Goal: Task Accomplishment & Management: Manage account settings

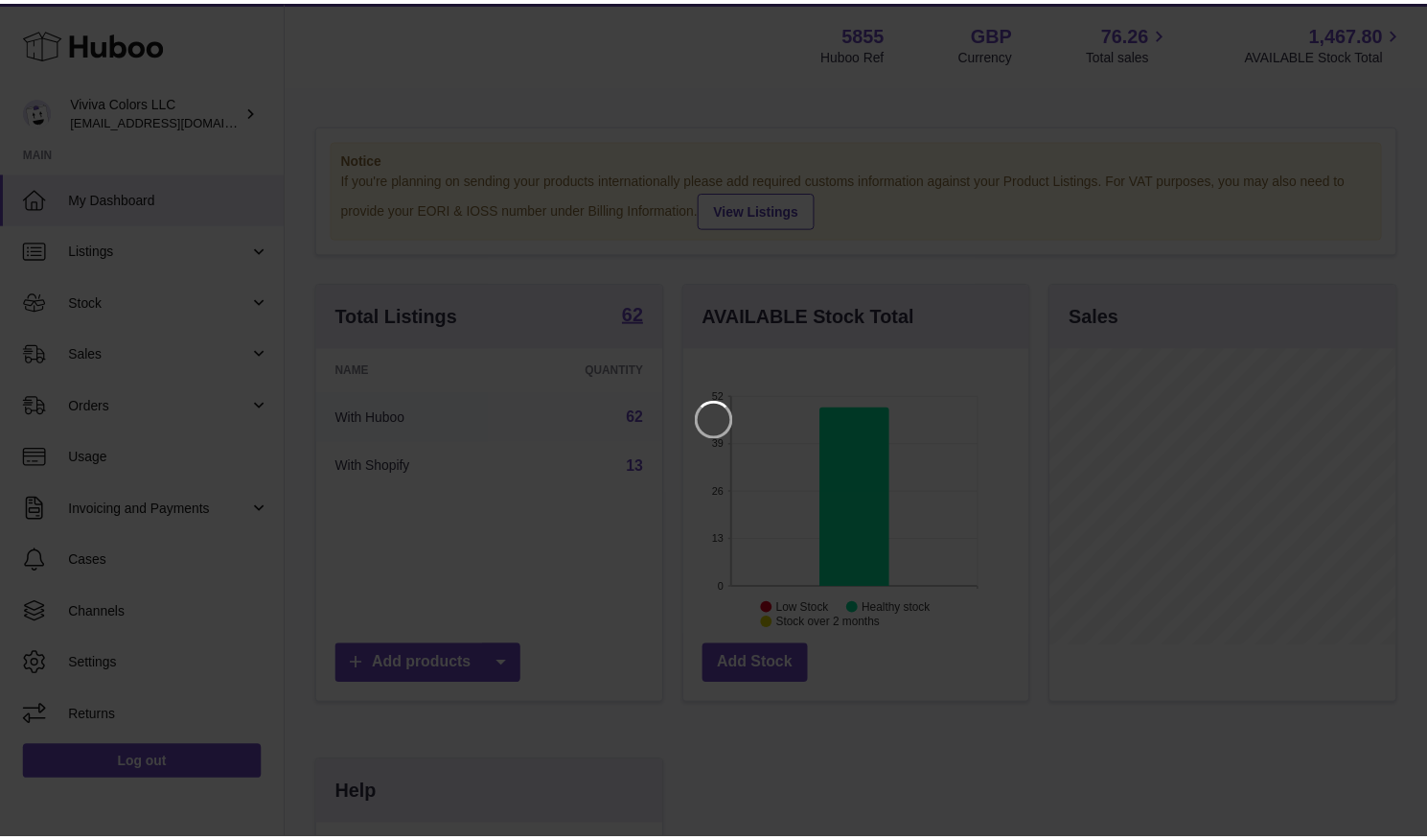
scroll to position [299, 350]
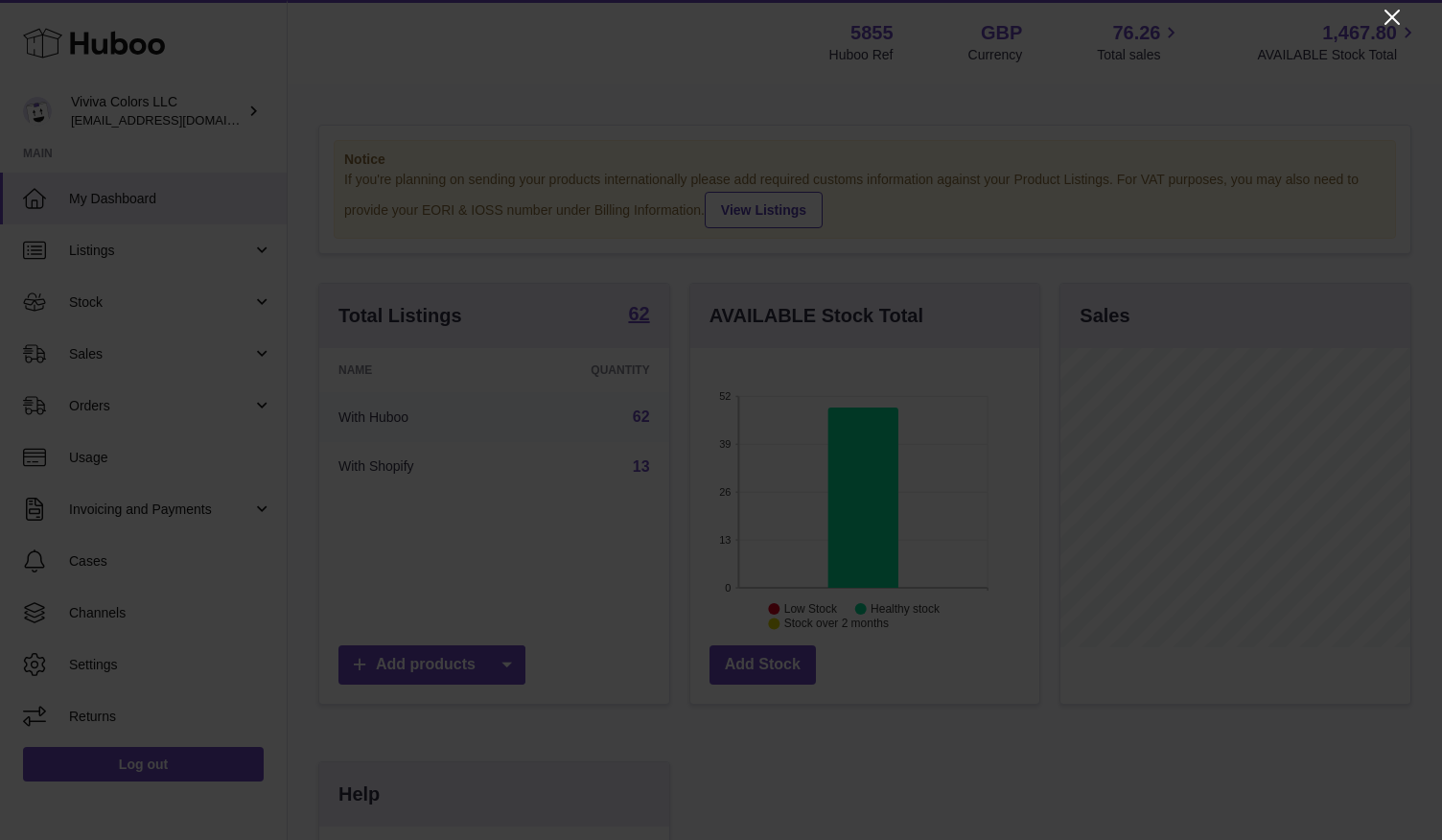
click at [1385, 15] on icon "Close" at bounding box center [1392, 17] width 23 height 23
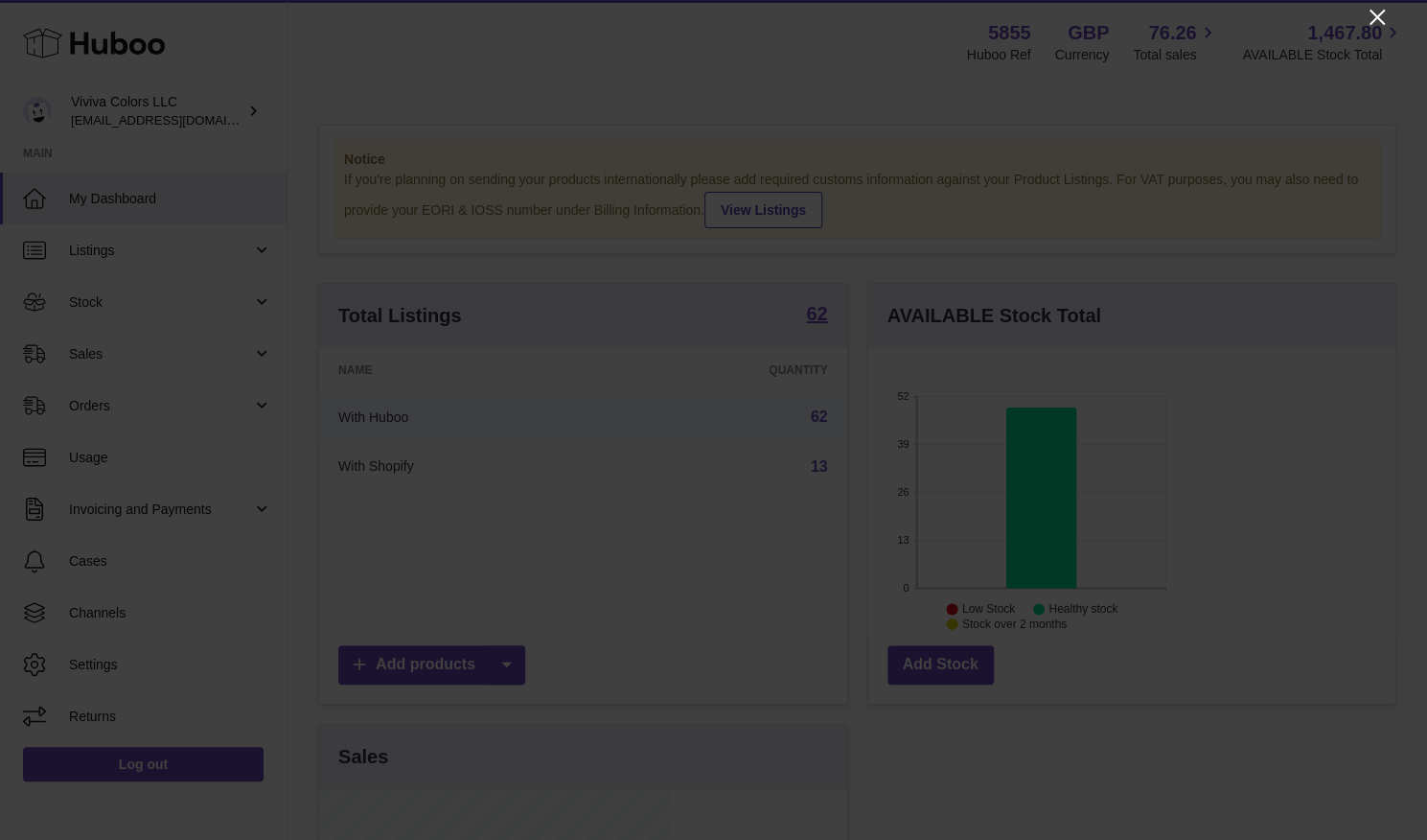
scroll to position [958157, 958303]
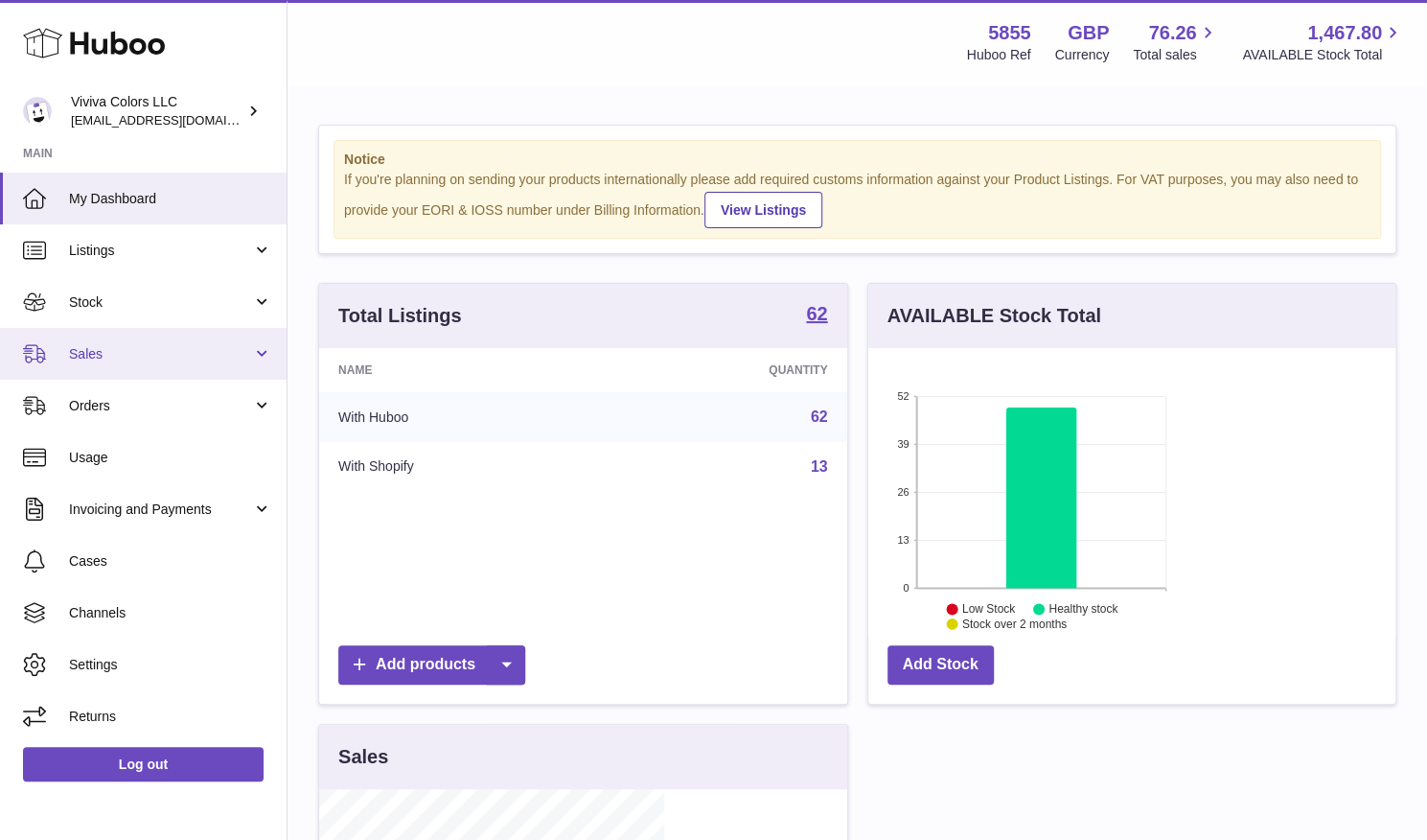
click at [151, 350] on span "Sales" at bounding box center [160, 354] width 183 height 18
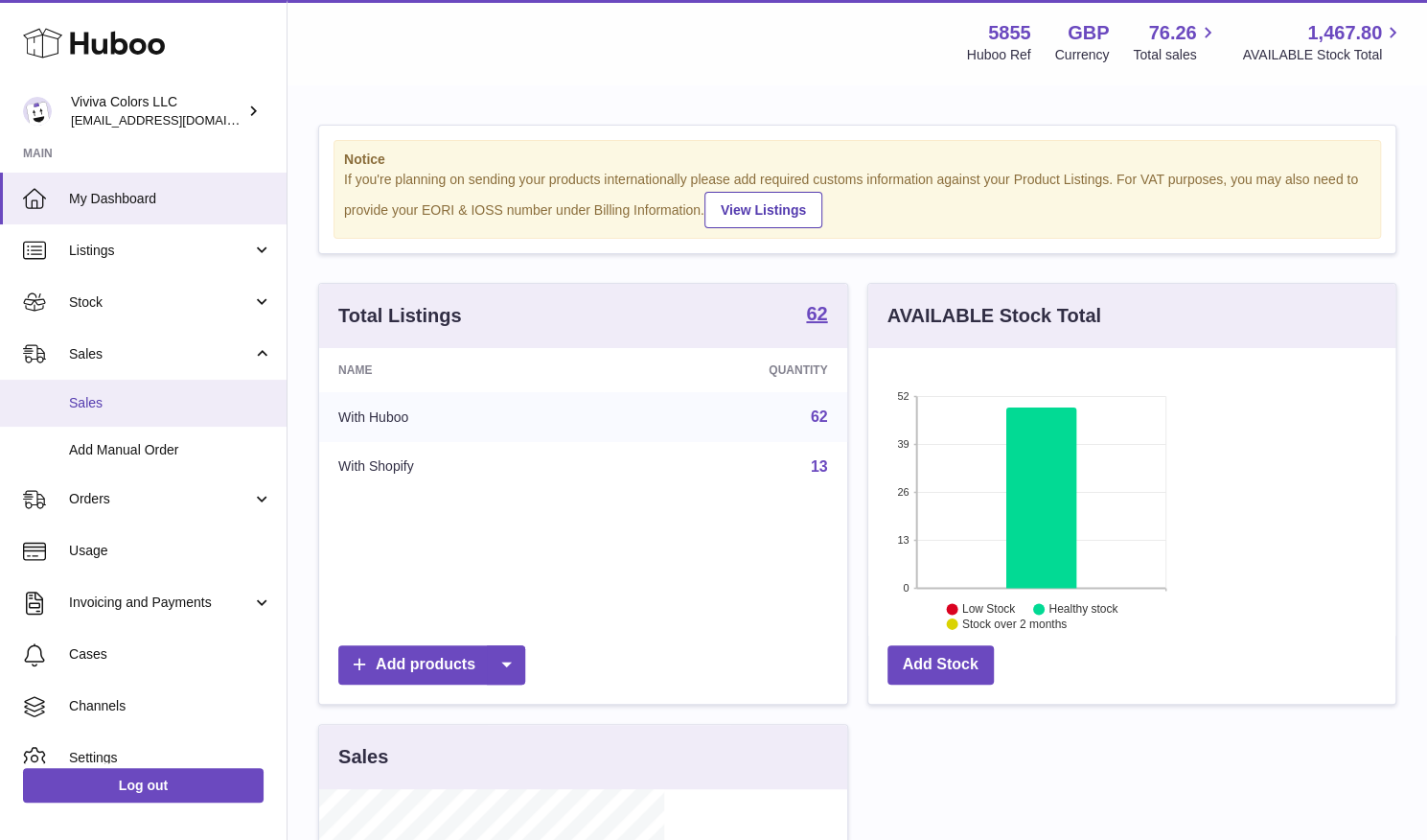
click at [147, 397] on span "Sales" at bounding box center [170, 403] width 203 height 18
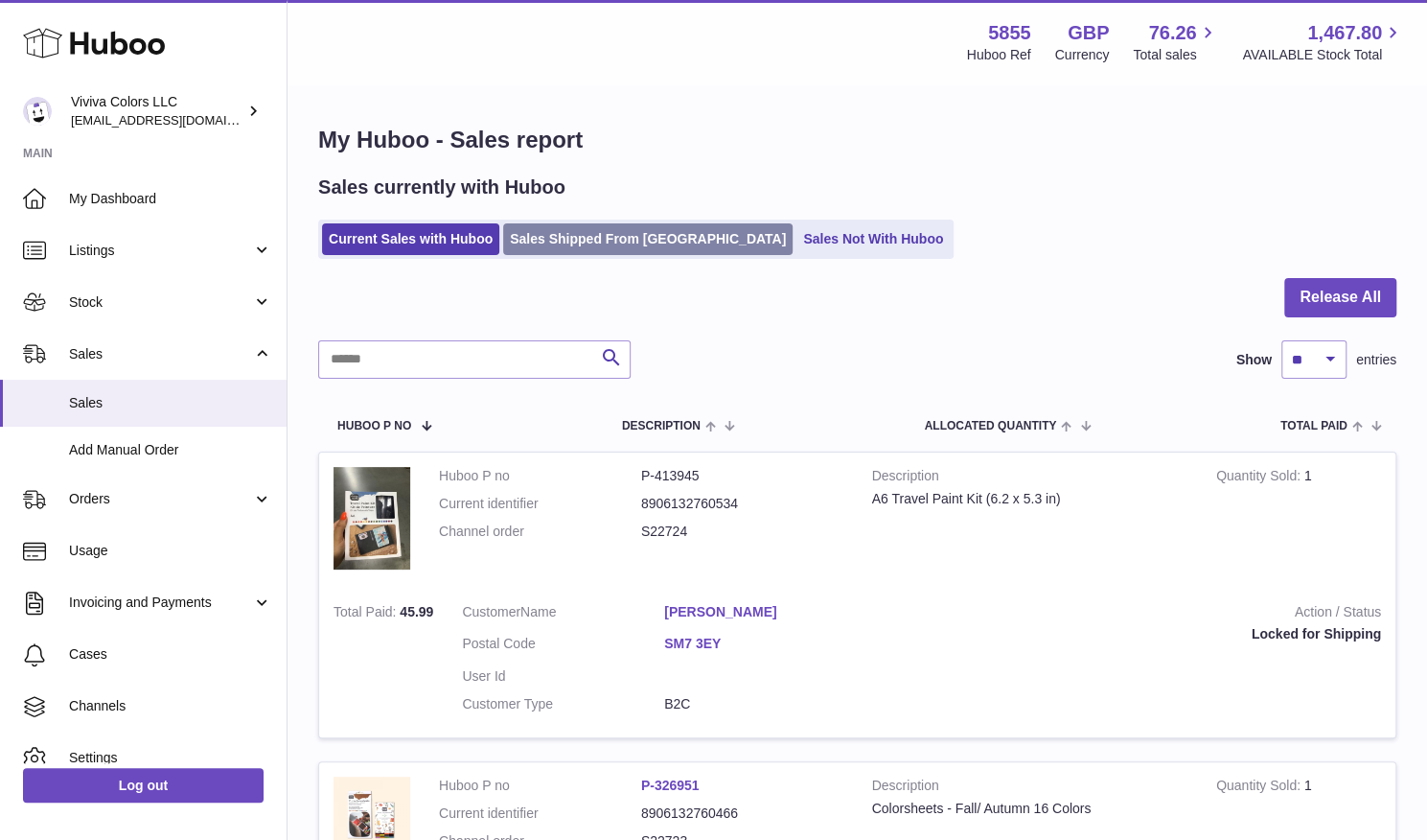
click at [591, 241] on link "Sales Shipped From [GEOGRAPHIC_DATA]" at bounding box center [648, 239] width 290 height 32
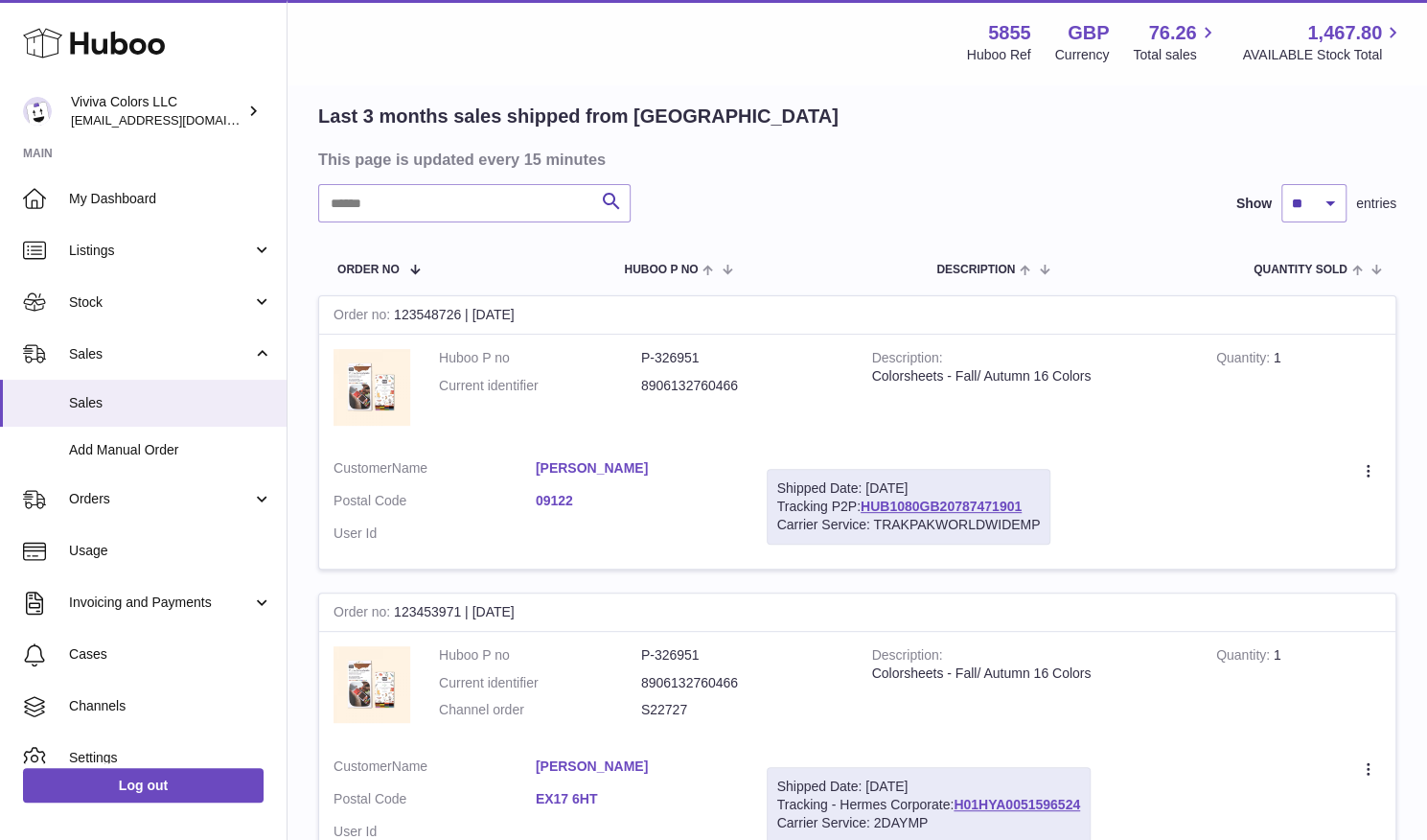
scroll to position [133, 0]
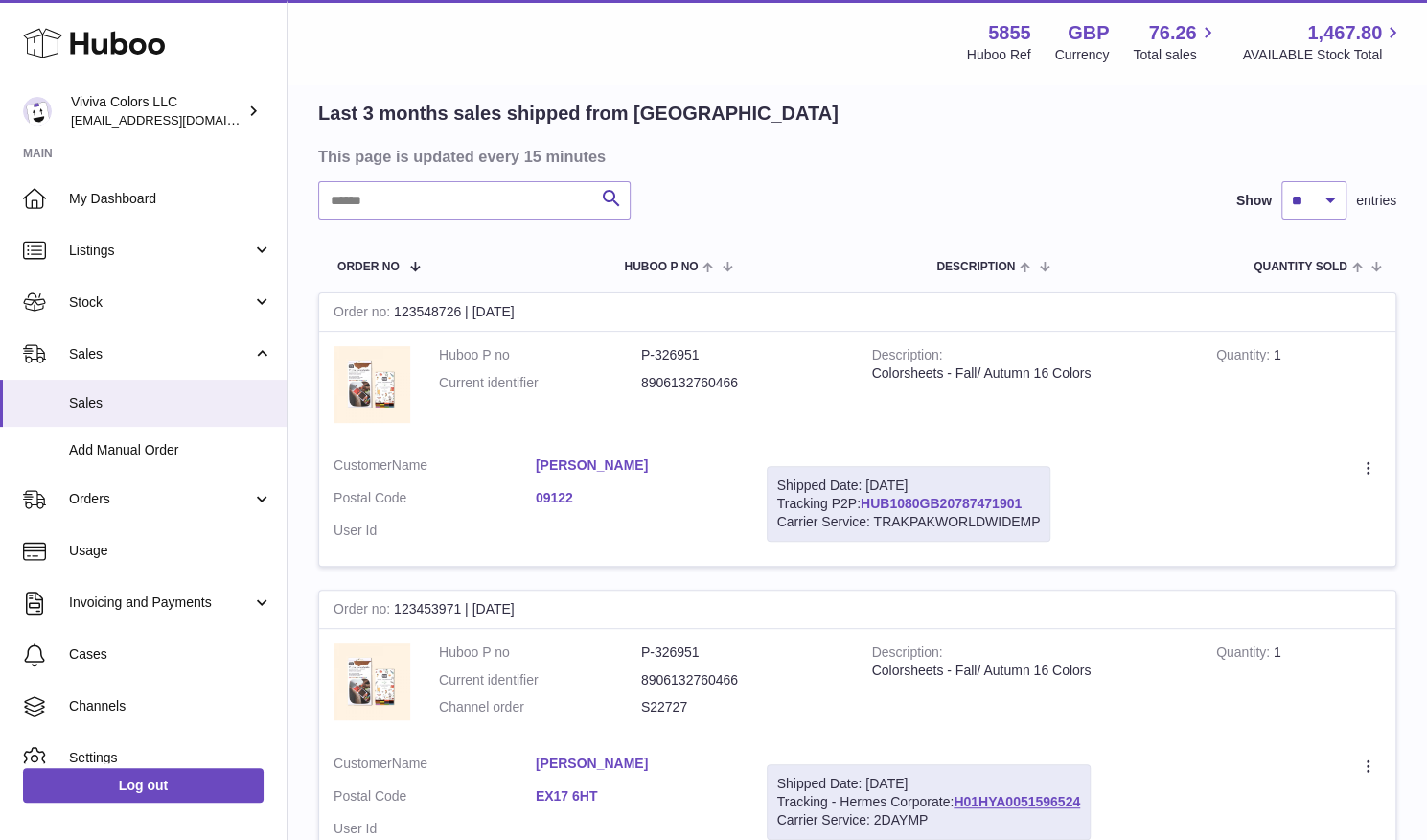
click at [1022, 496] on link "HUB1080GB20787471901" at bounding box center [941, 503] width 161 height 15
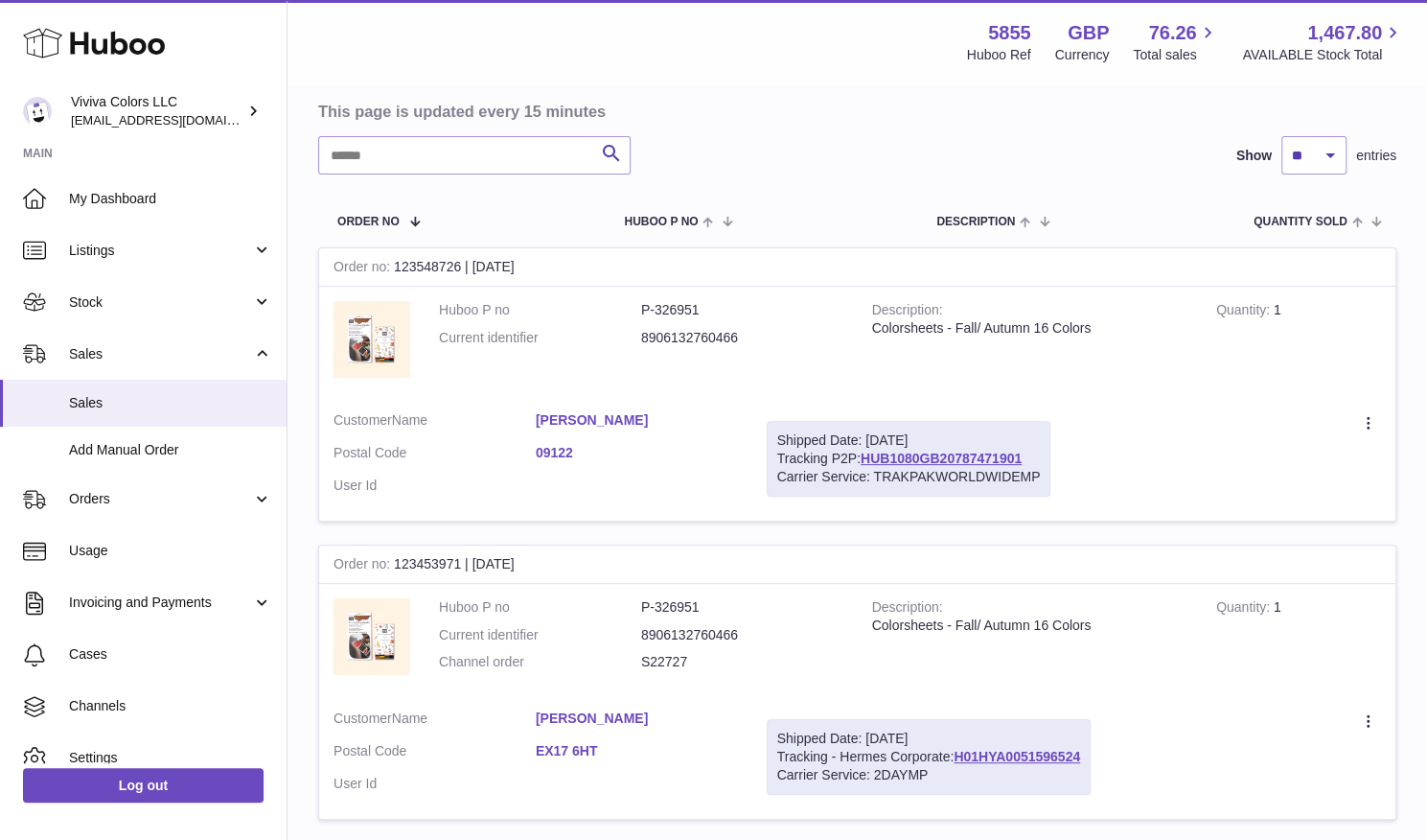
scroll to position [0, 0]
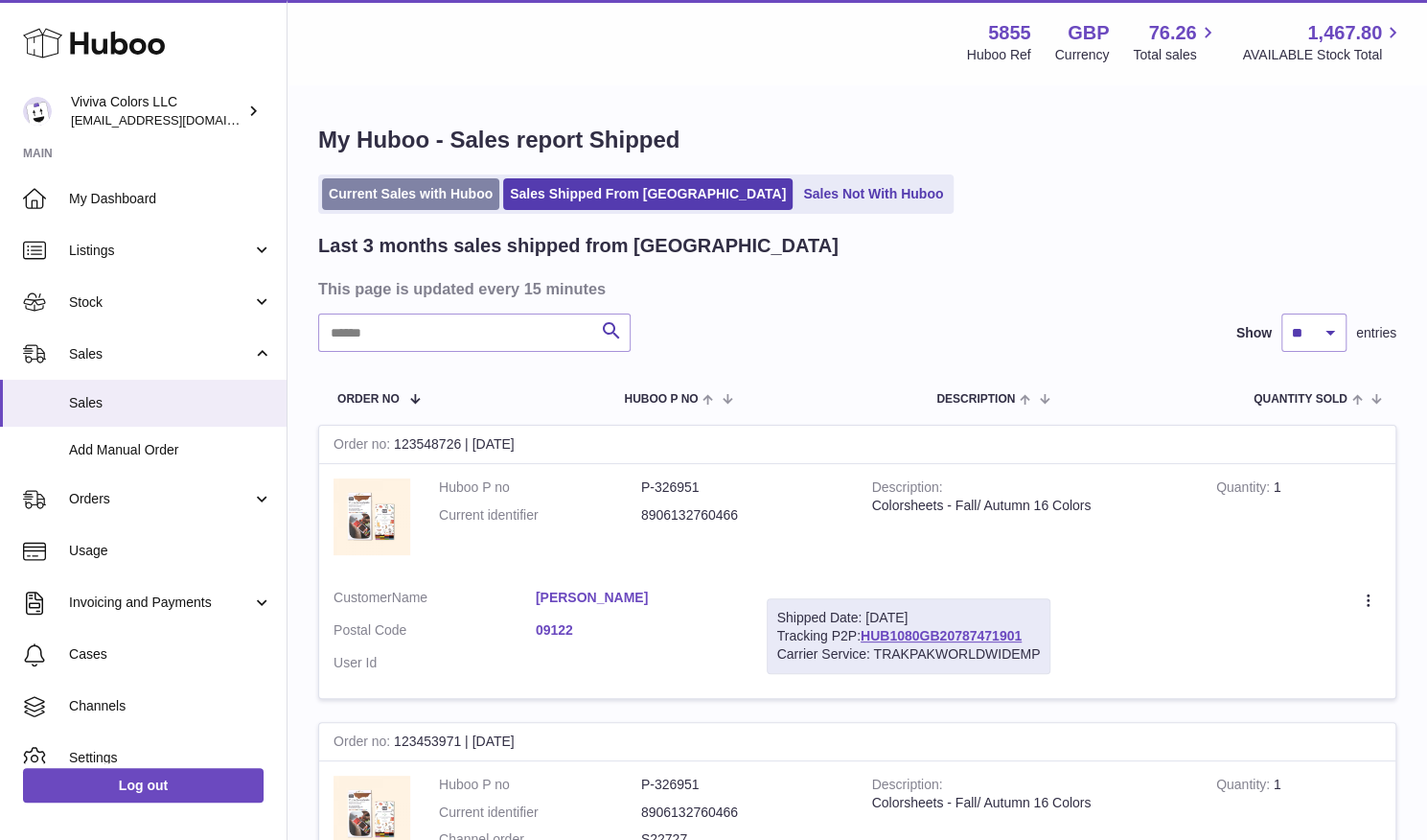
click at [468, 181] on link "Current Sales with Huboo" at bounding box center [410, 194] width 177 height 32
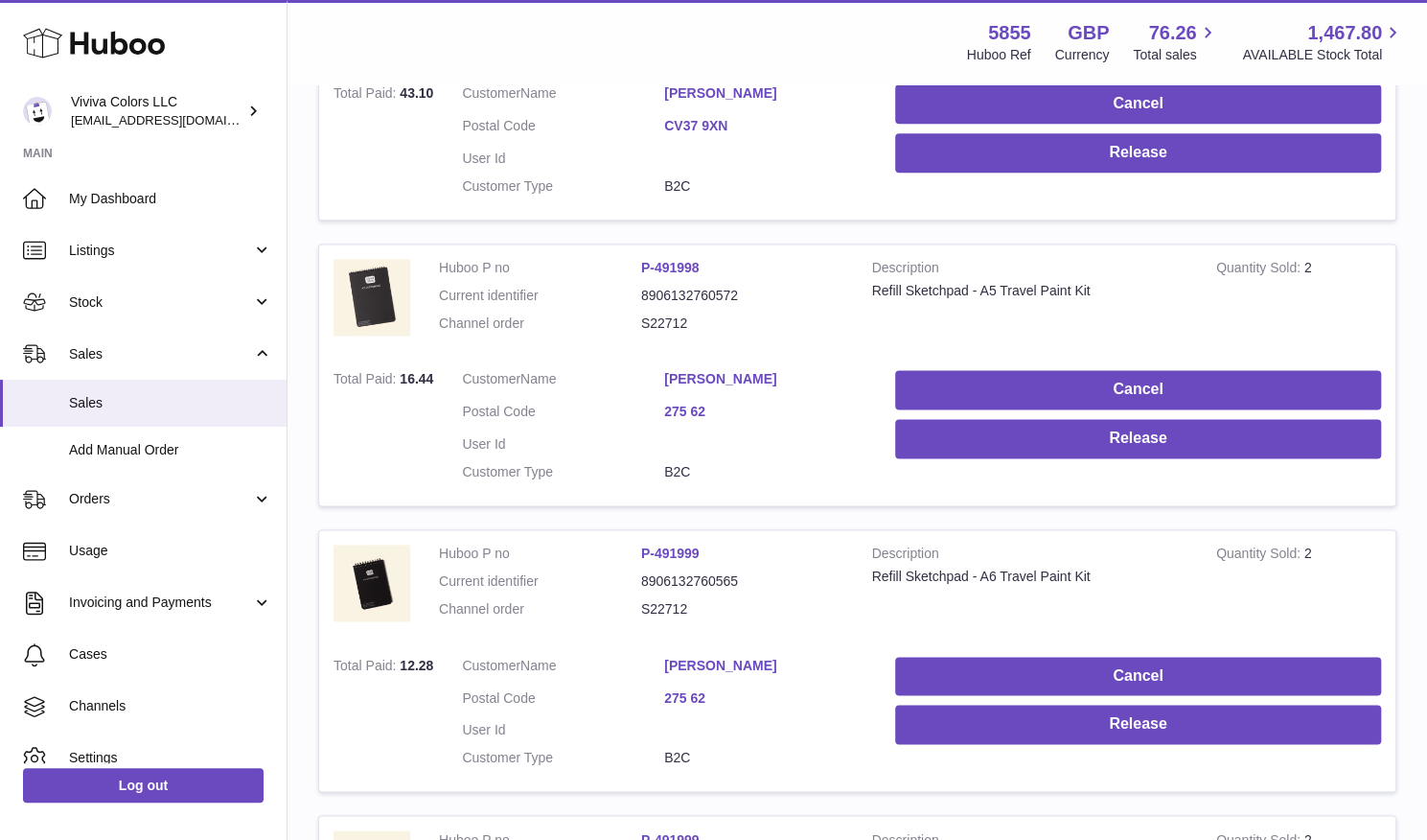
scroll to position [2071, 0]
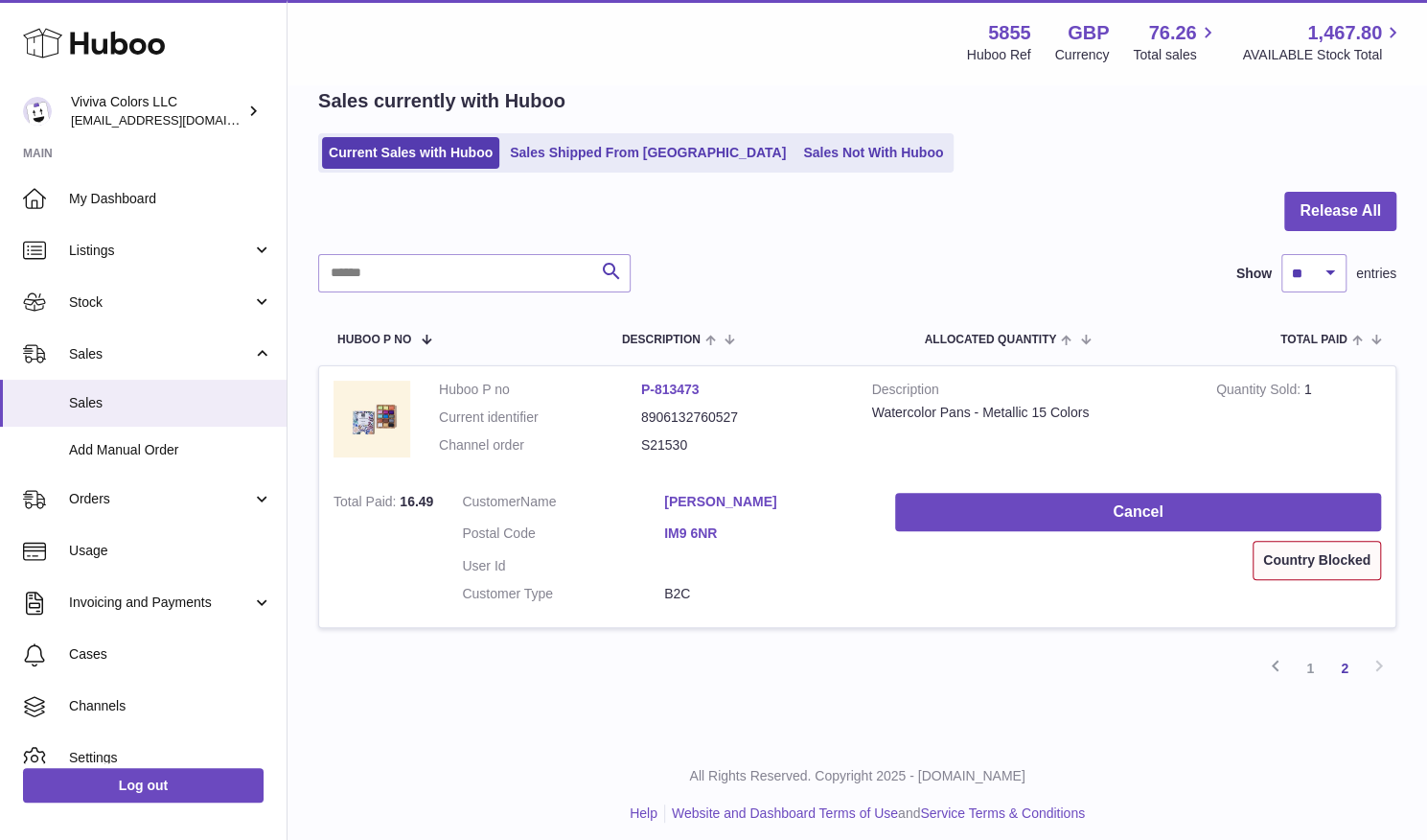
scroll to position [59, 0]
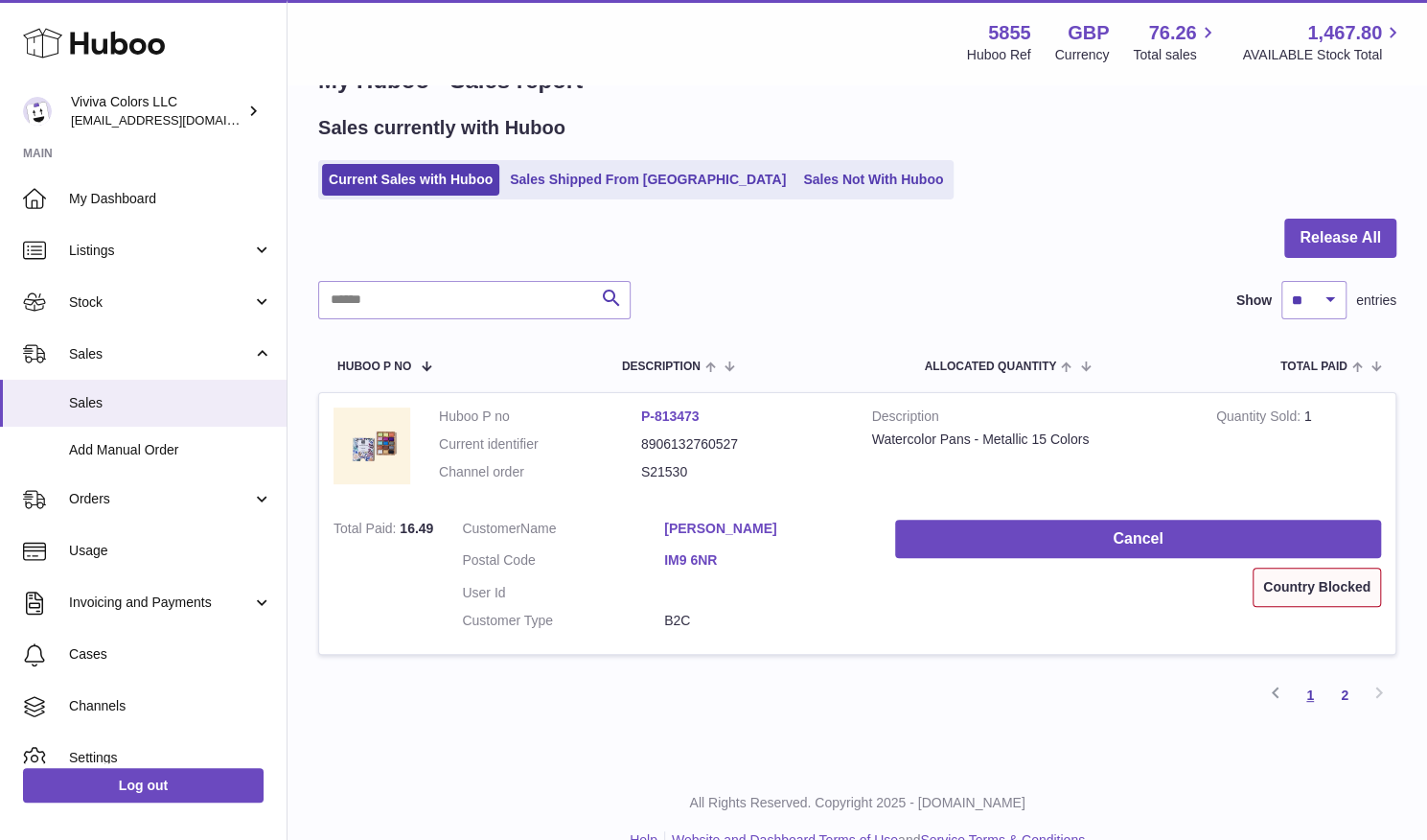
click at [1316, 678] on link "1" at bounding box center [1310, 695] width 35 height 35
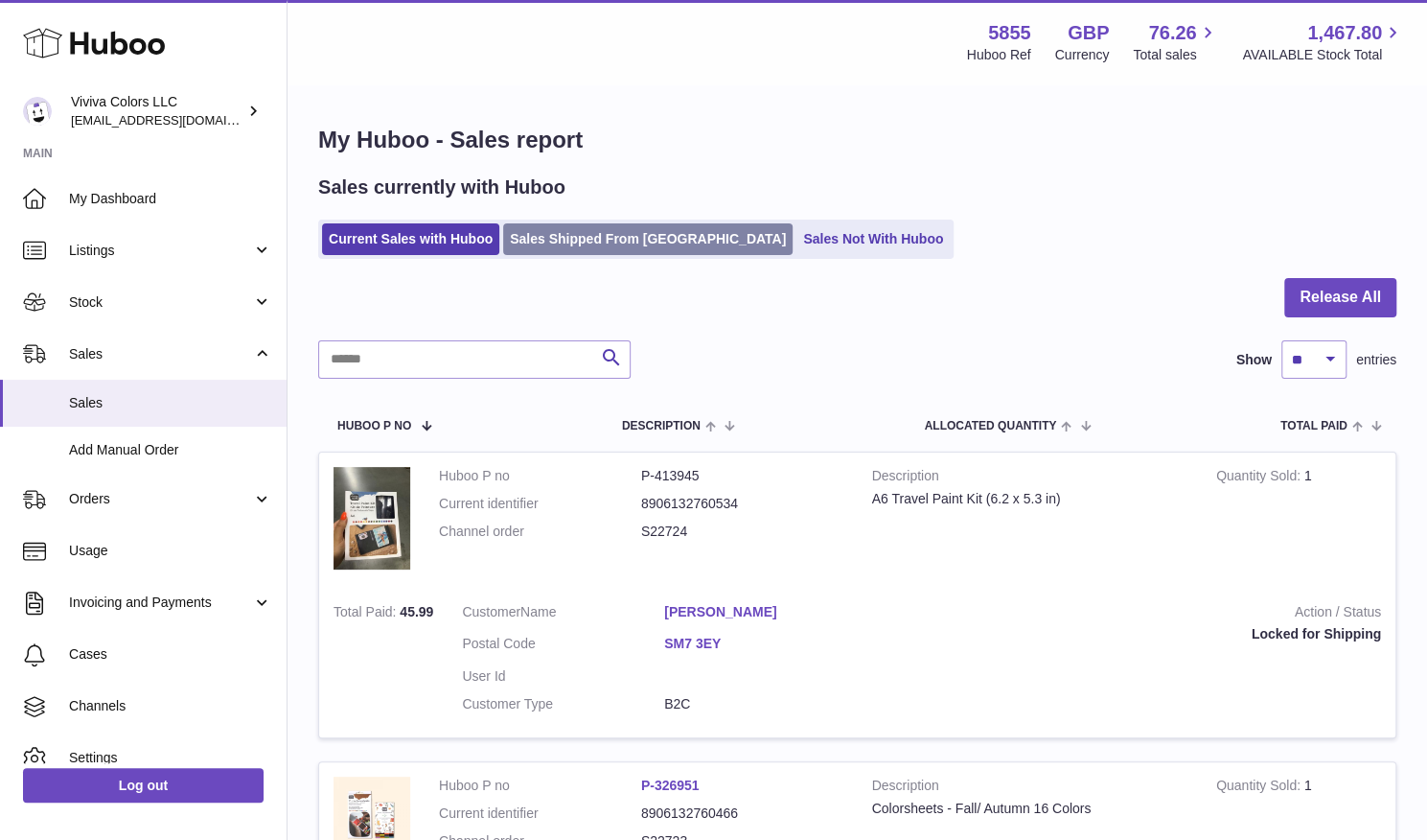
click at [598, 228] on link "Sales Shipped From [GEOGRAPHIC_DATA]" at bounding box center [648, 239] width 290 height 32
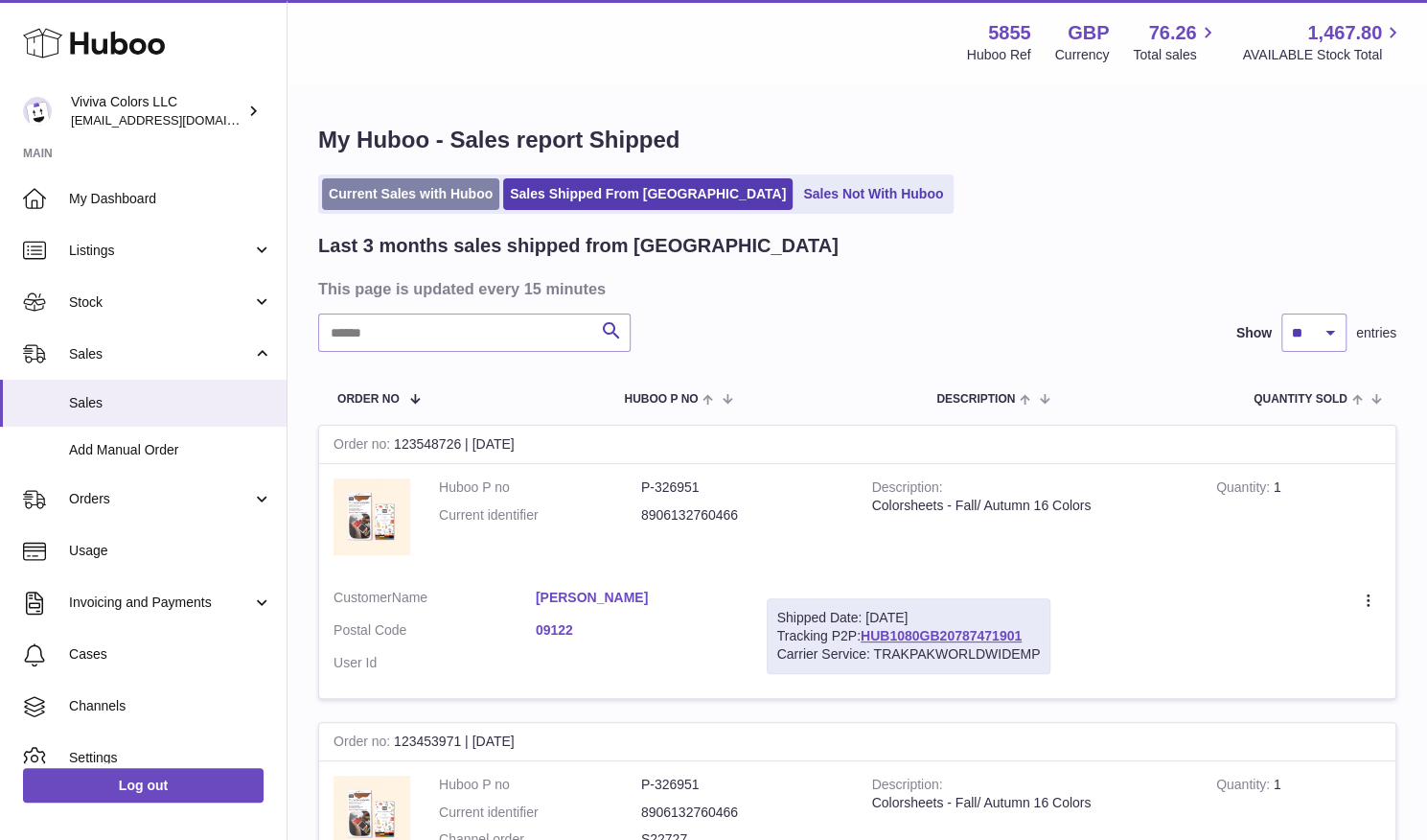
click at [434, 195] on link "Current Sales with Huboo" at bounding box center [410, 194] width 177 height 32
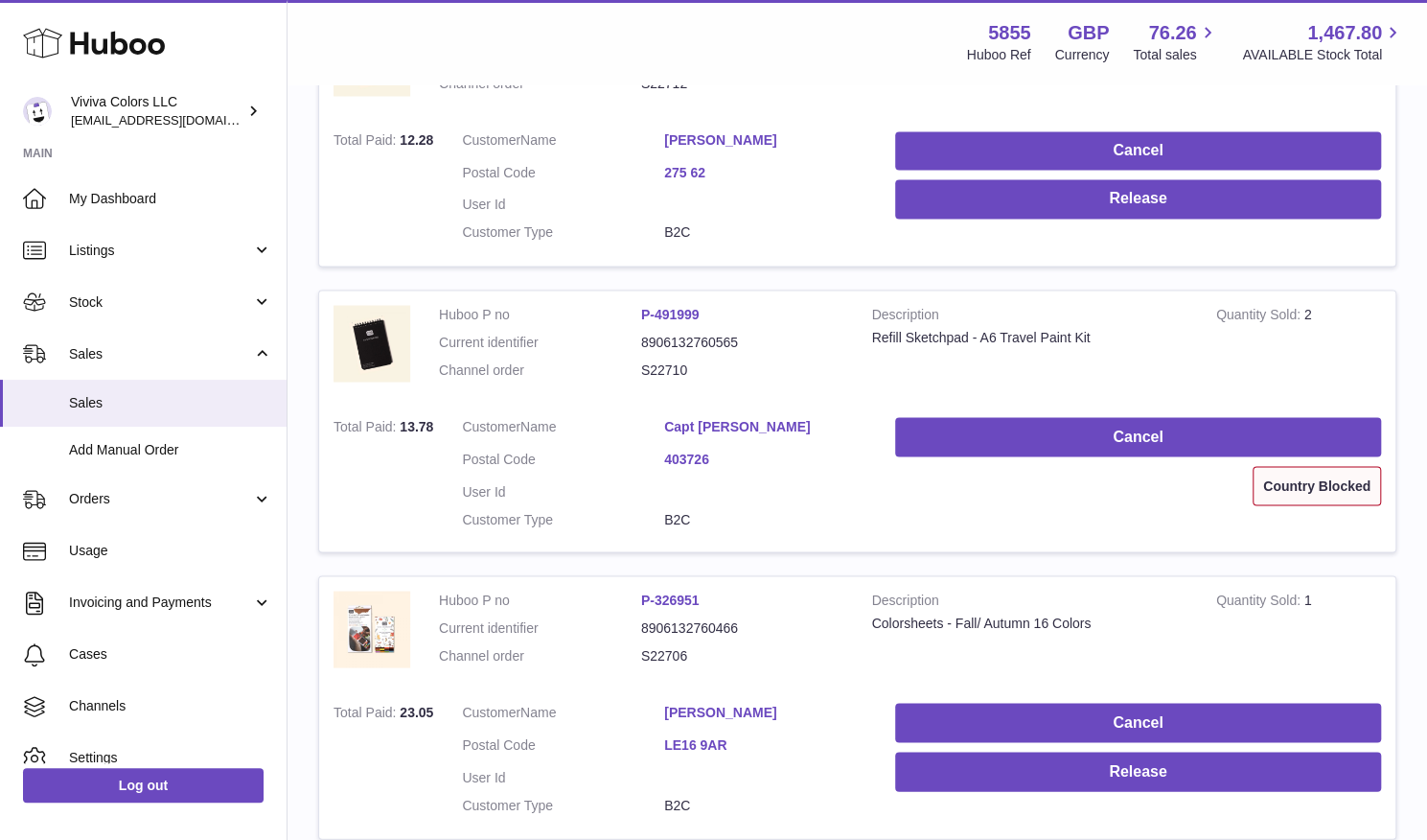
scroll to position [2071, 0]
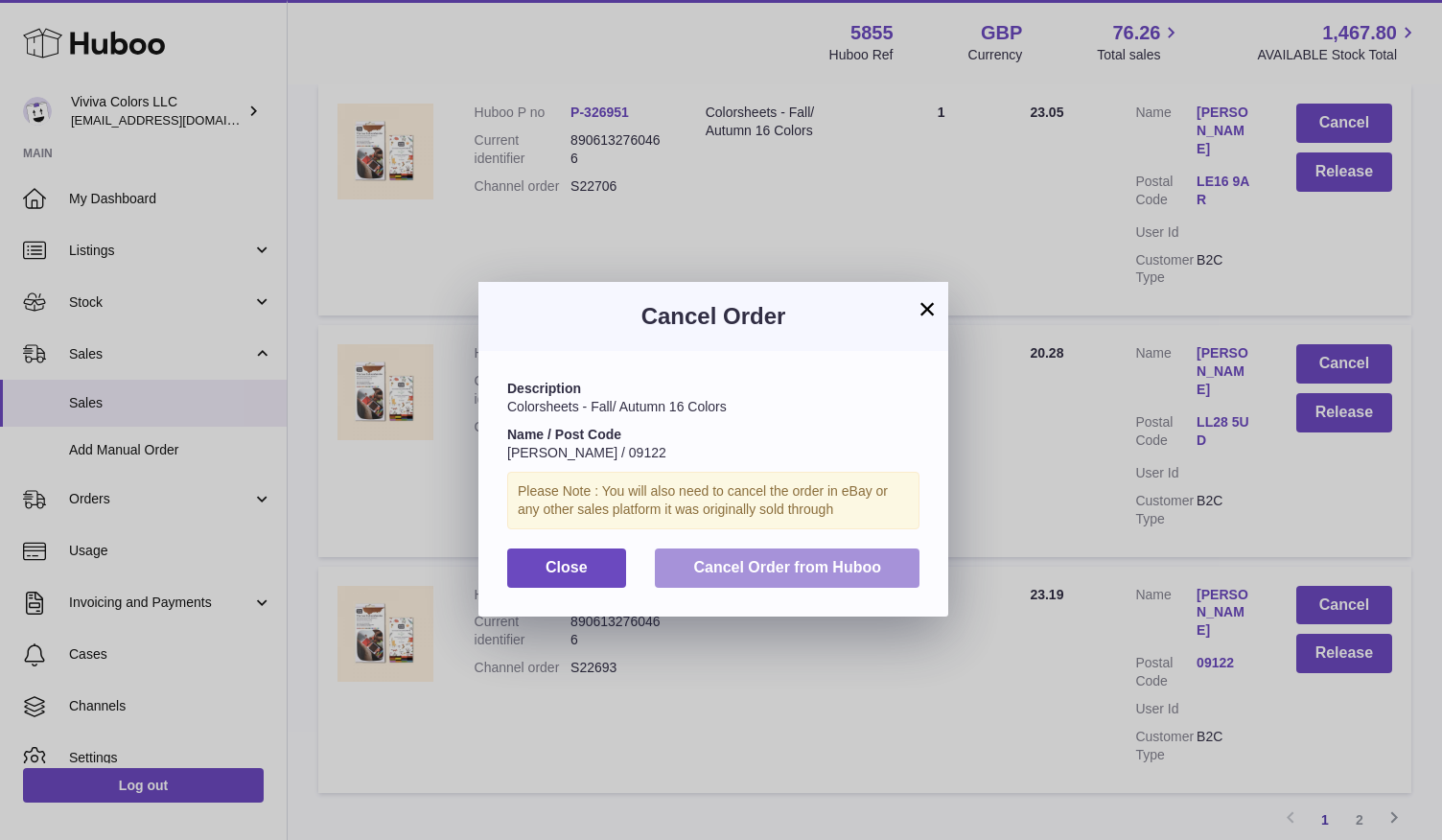
click at [741, 560] on span "Cancel Order from Huboo" at bounding box center [787, 567] width 188 height 16
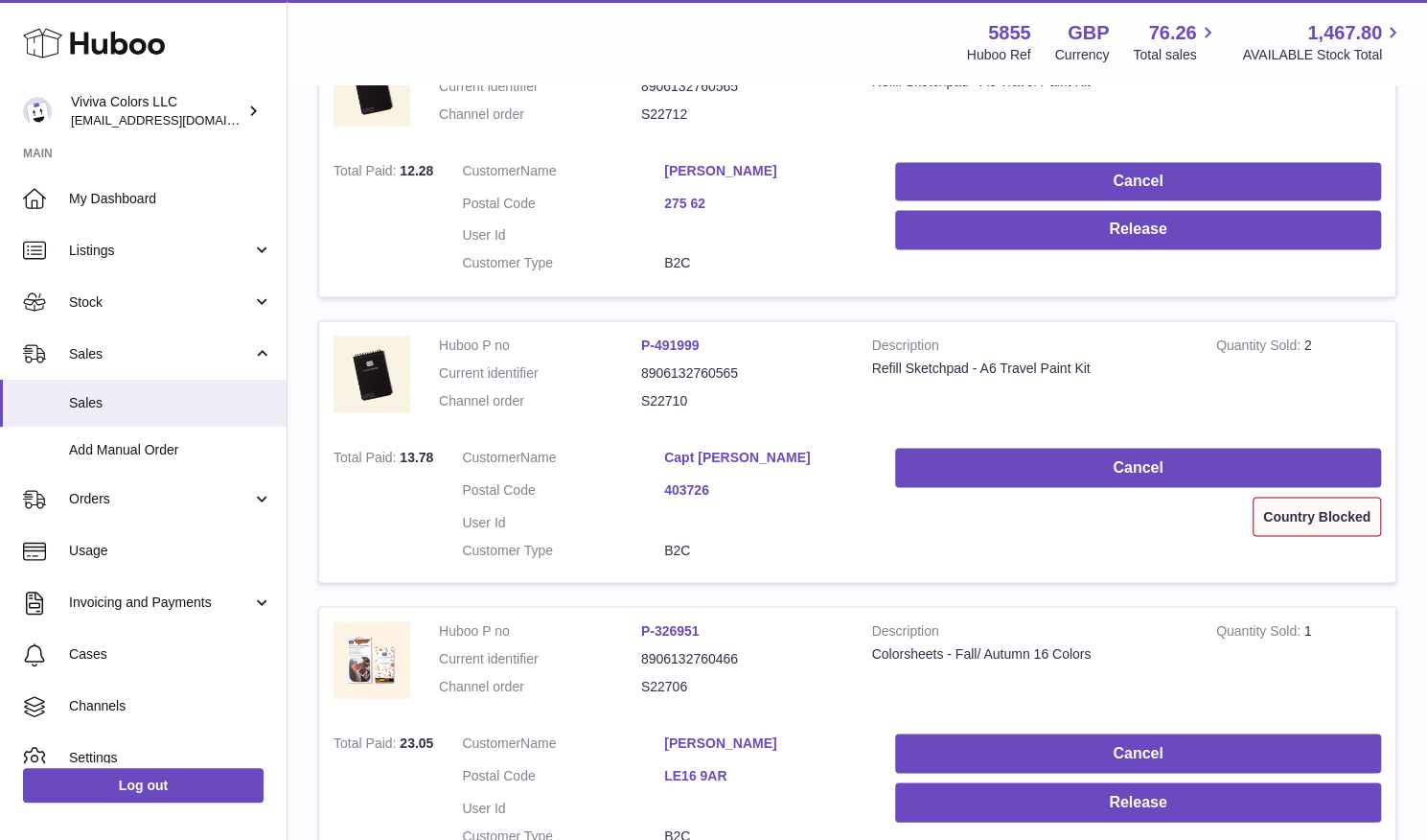
scroll to position [1877, 0]
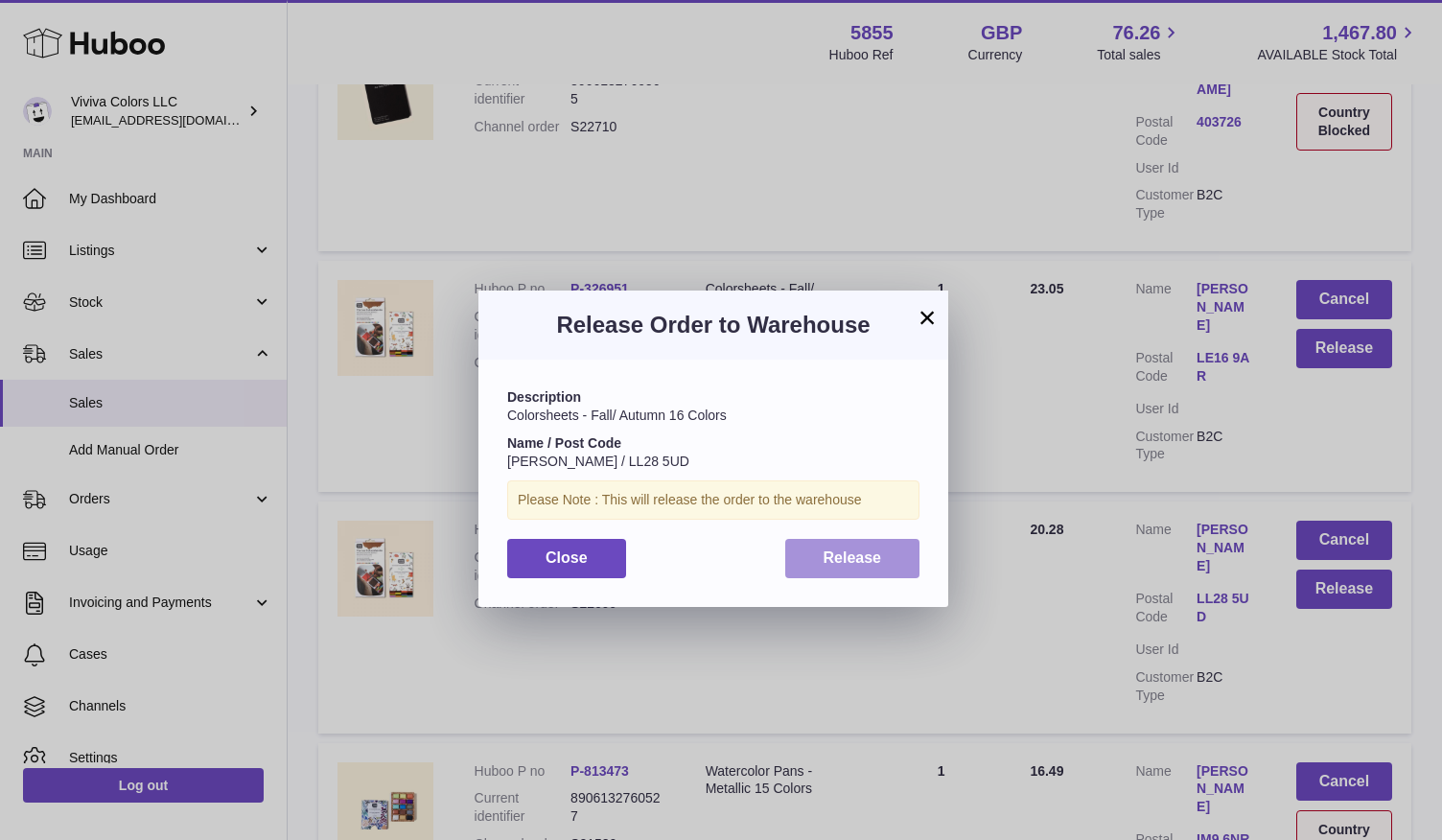
click at [876, 561] on span "Release" at bounding box center [852, 557] width 58 height 16
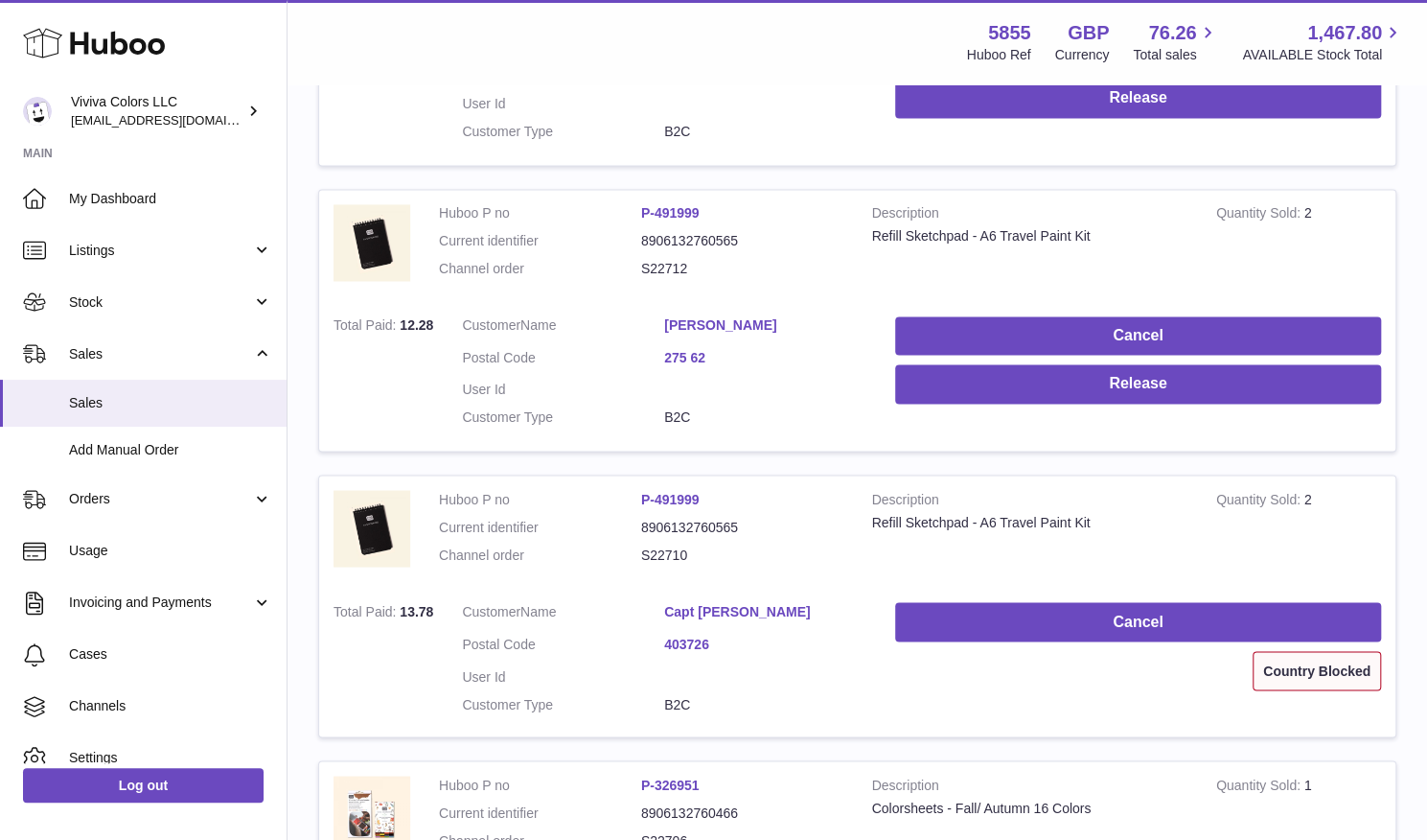
scroll to position [1714, 0]
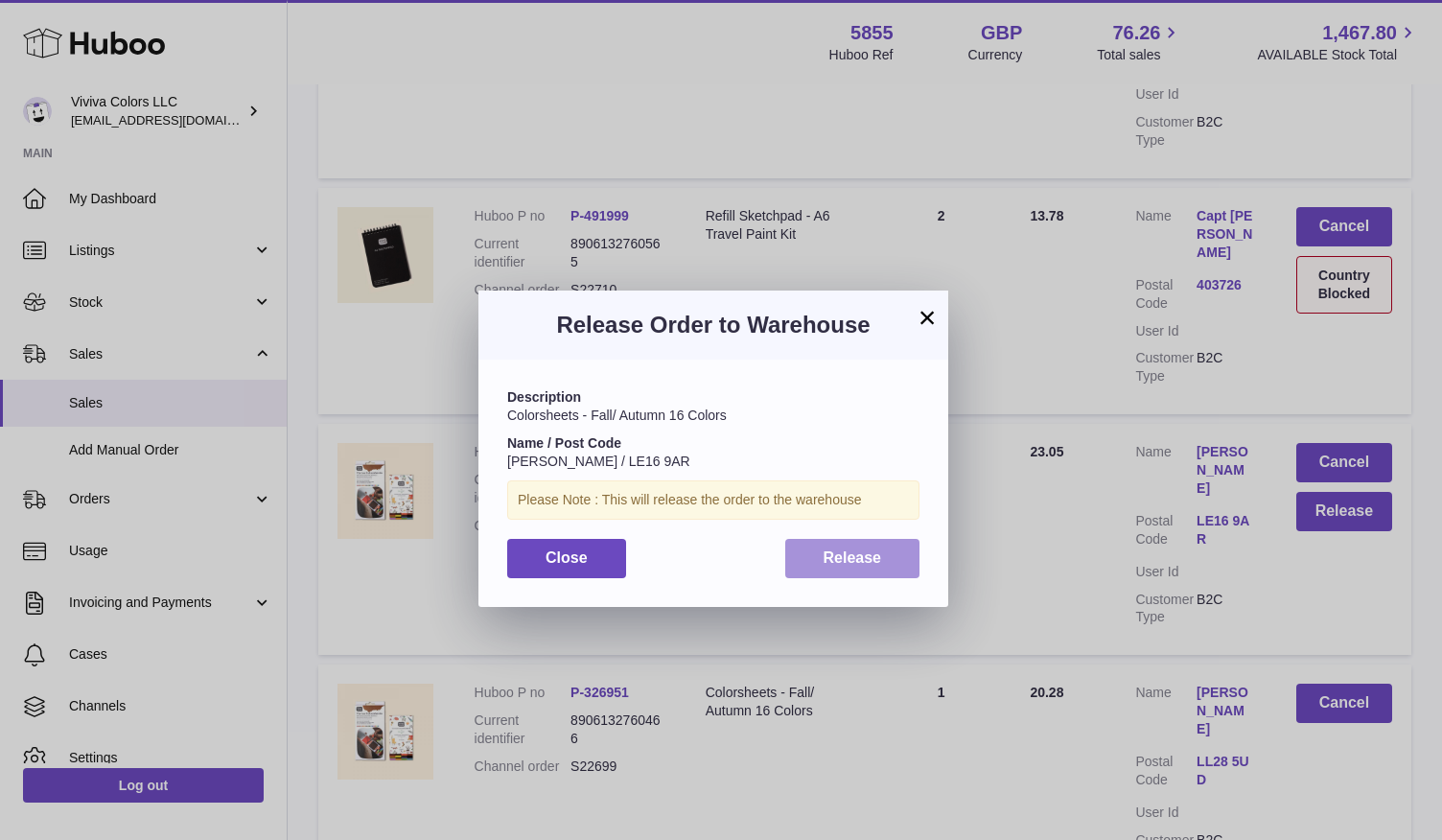
click at [814, 565] on button "Release" at bounding box center [852, 558] width 136 height 40
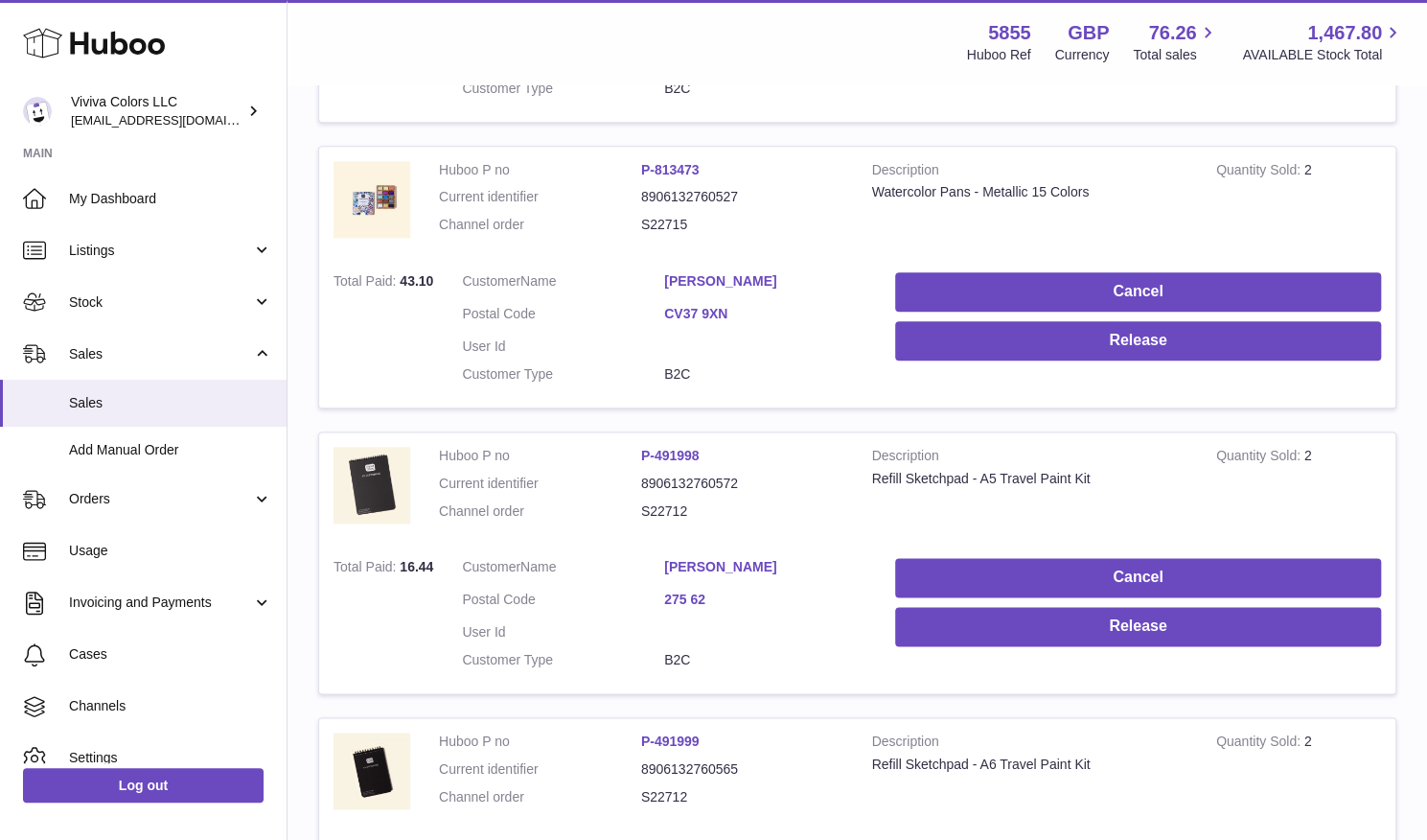
scroll to position [1191, 0]
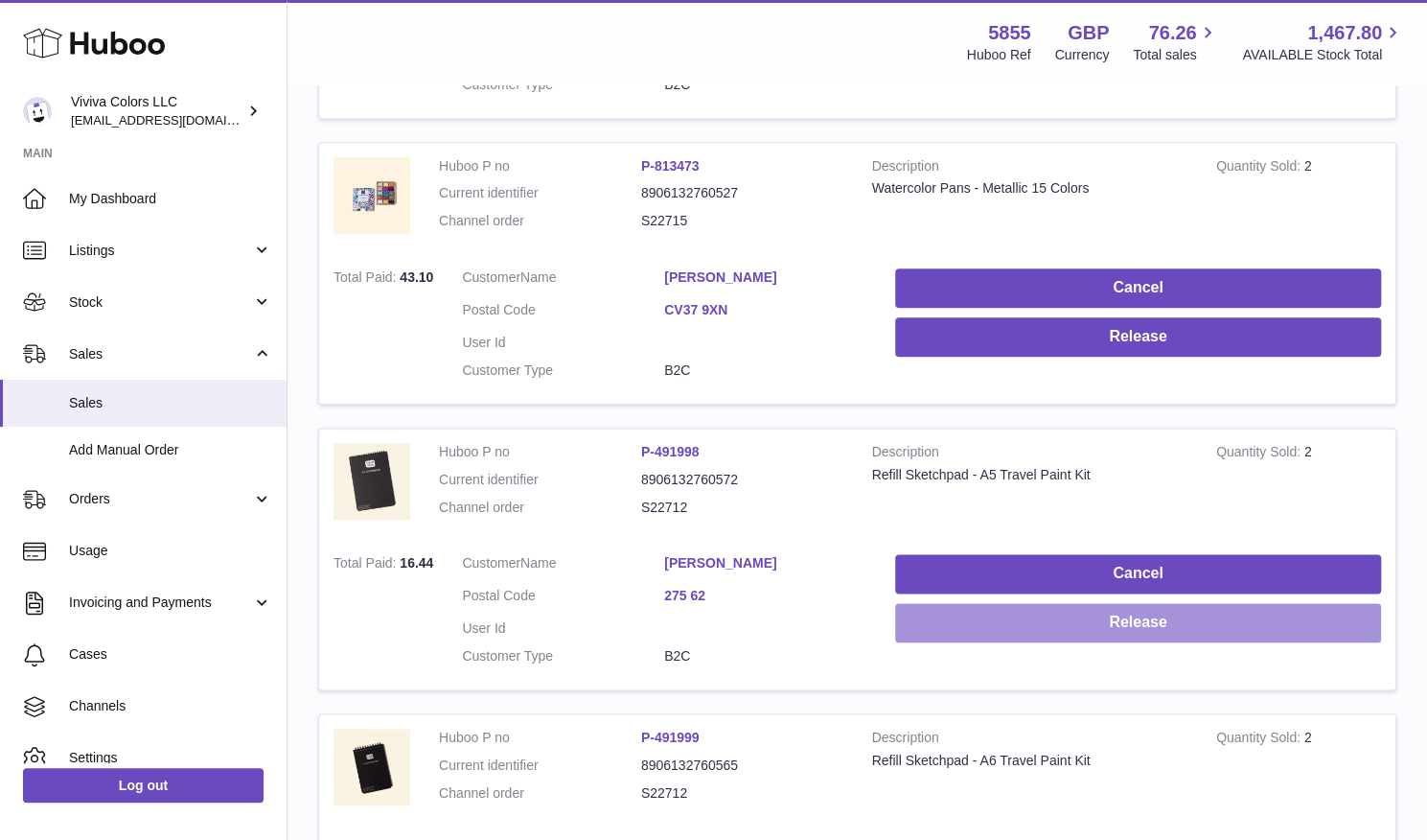
click at [1337, 603] on button "Release" at bounding box center [1138, 622] width 486 height 40
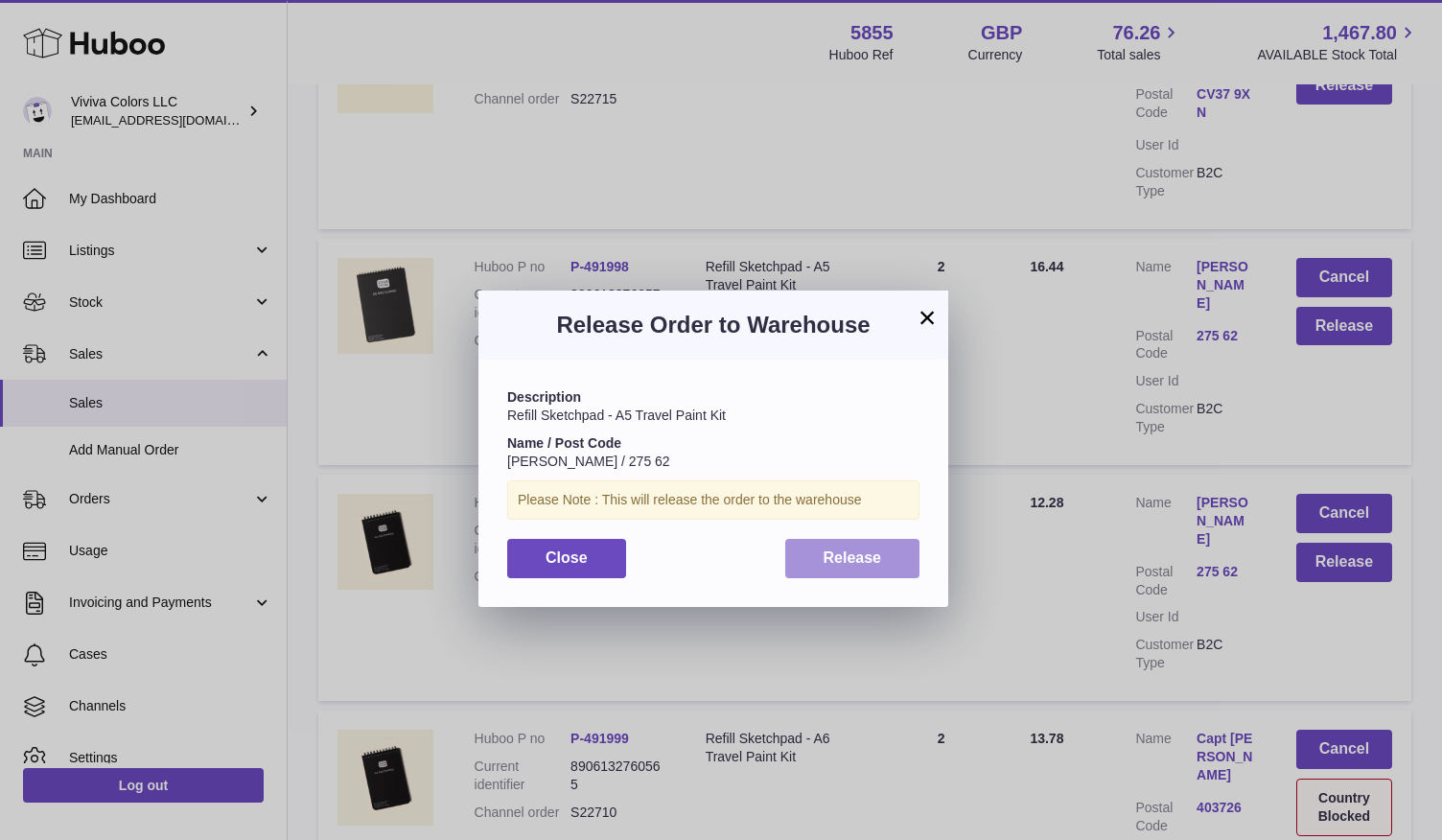
click at [826, 563] on span "Release" at bounding box center [852, 557] width 58 height 16
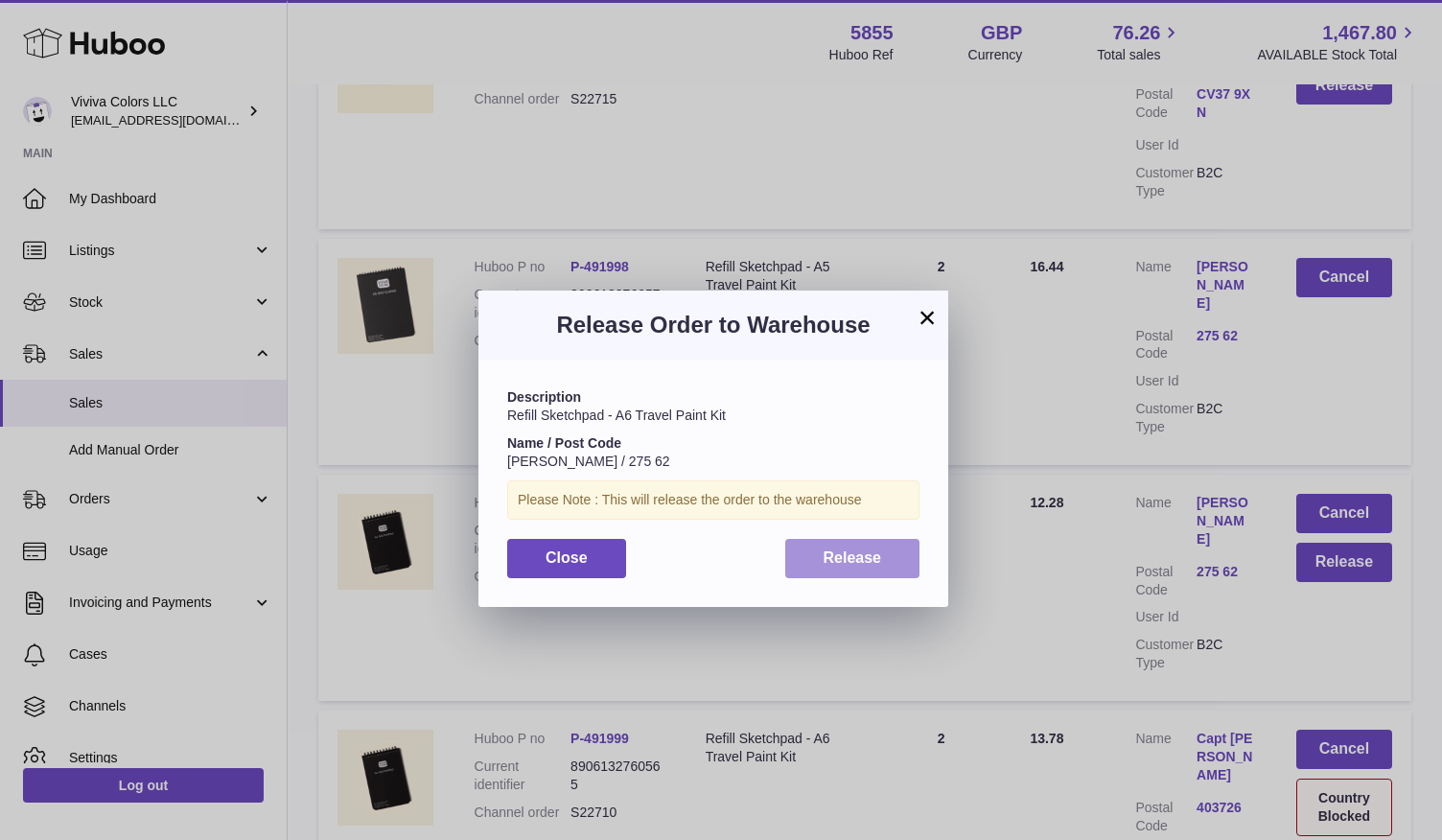
click at [849, 557] on span "Release" at bounding box center [852, 557] width 58 height 16
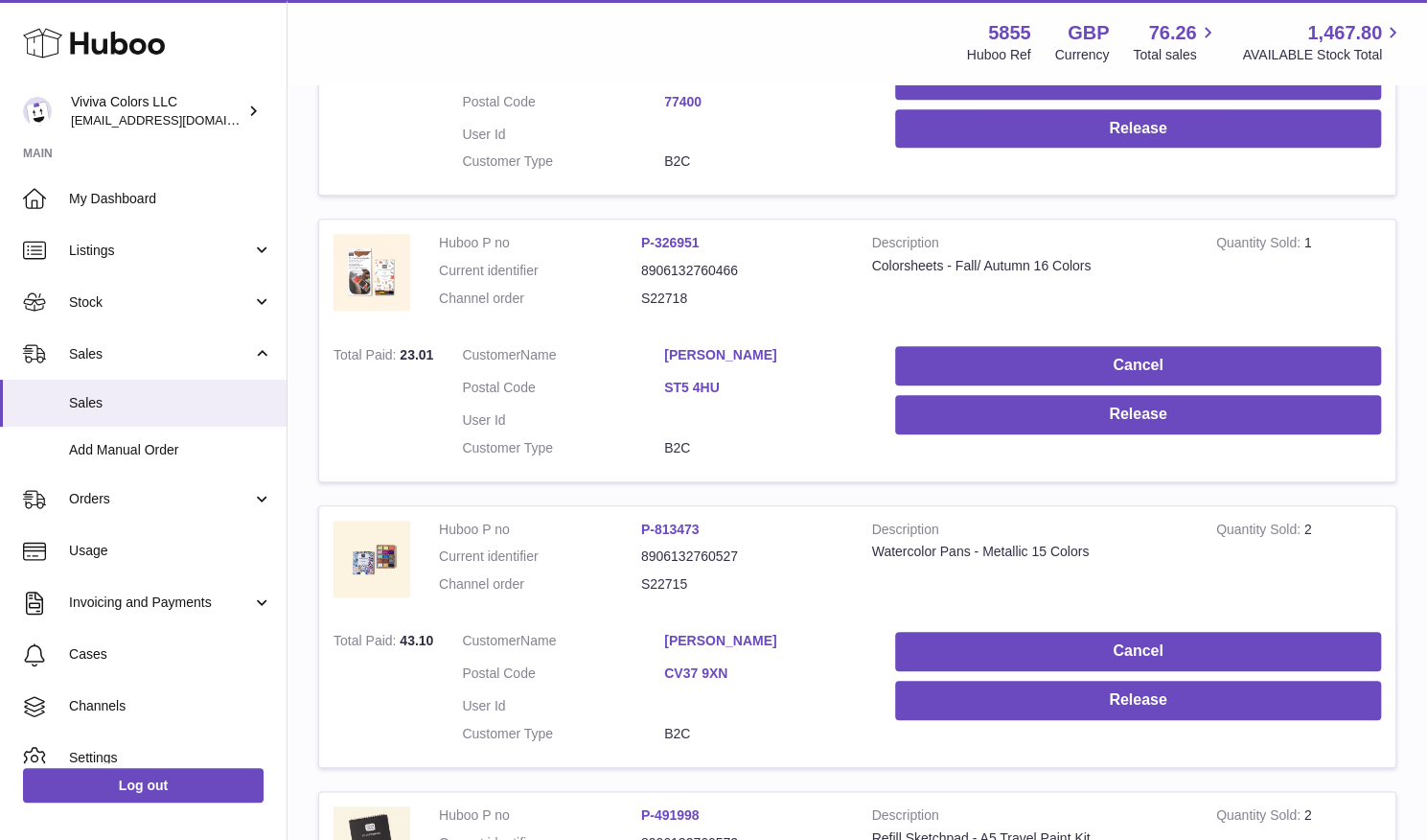
scroll to position [776, 0]
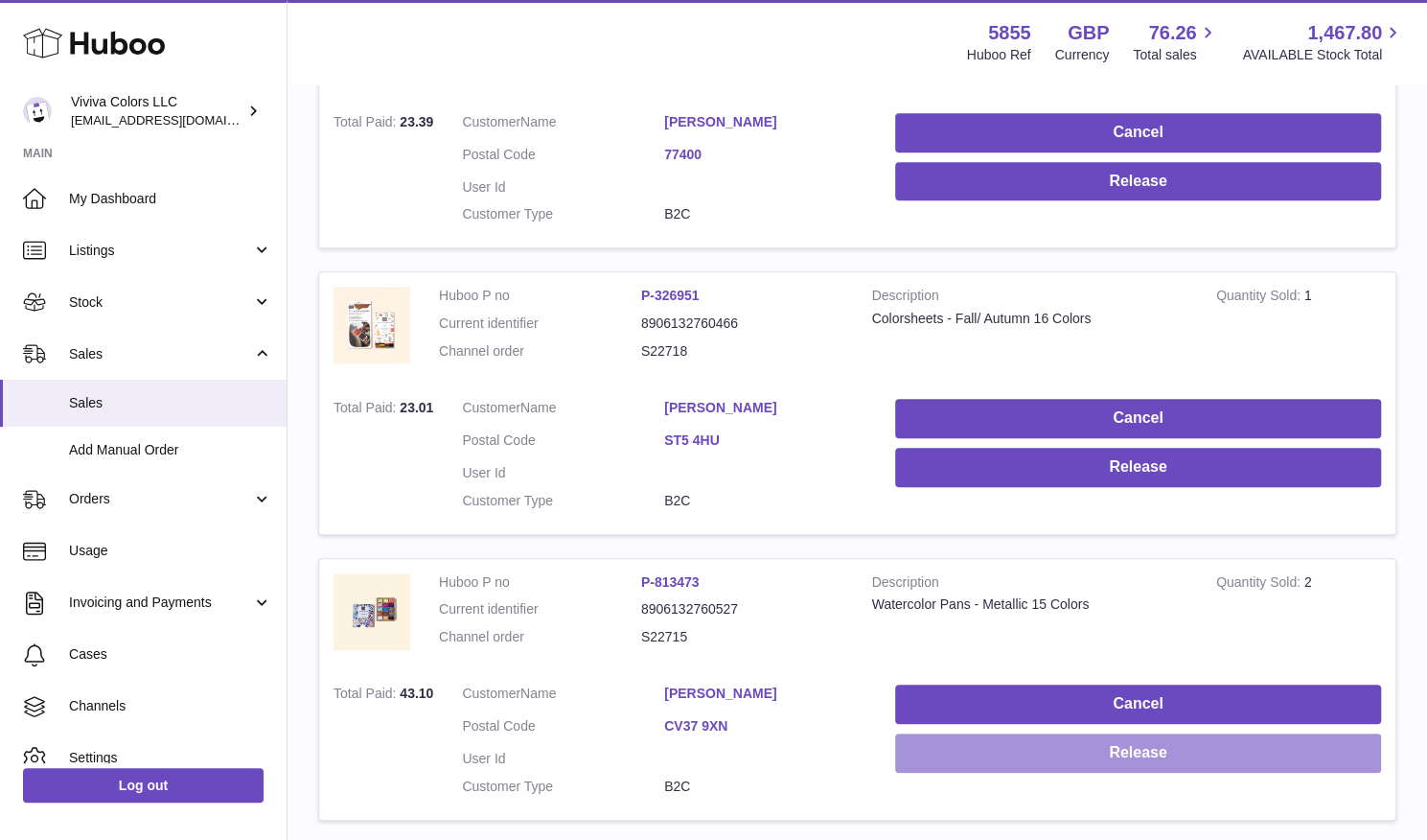
click at [1313, 733] on button "Release" at bounding box center [1138, 753] width 486 height 40
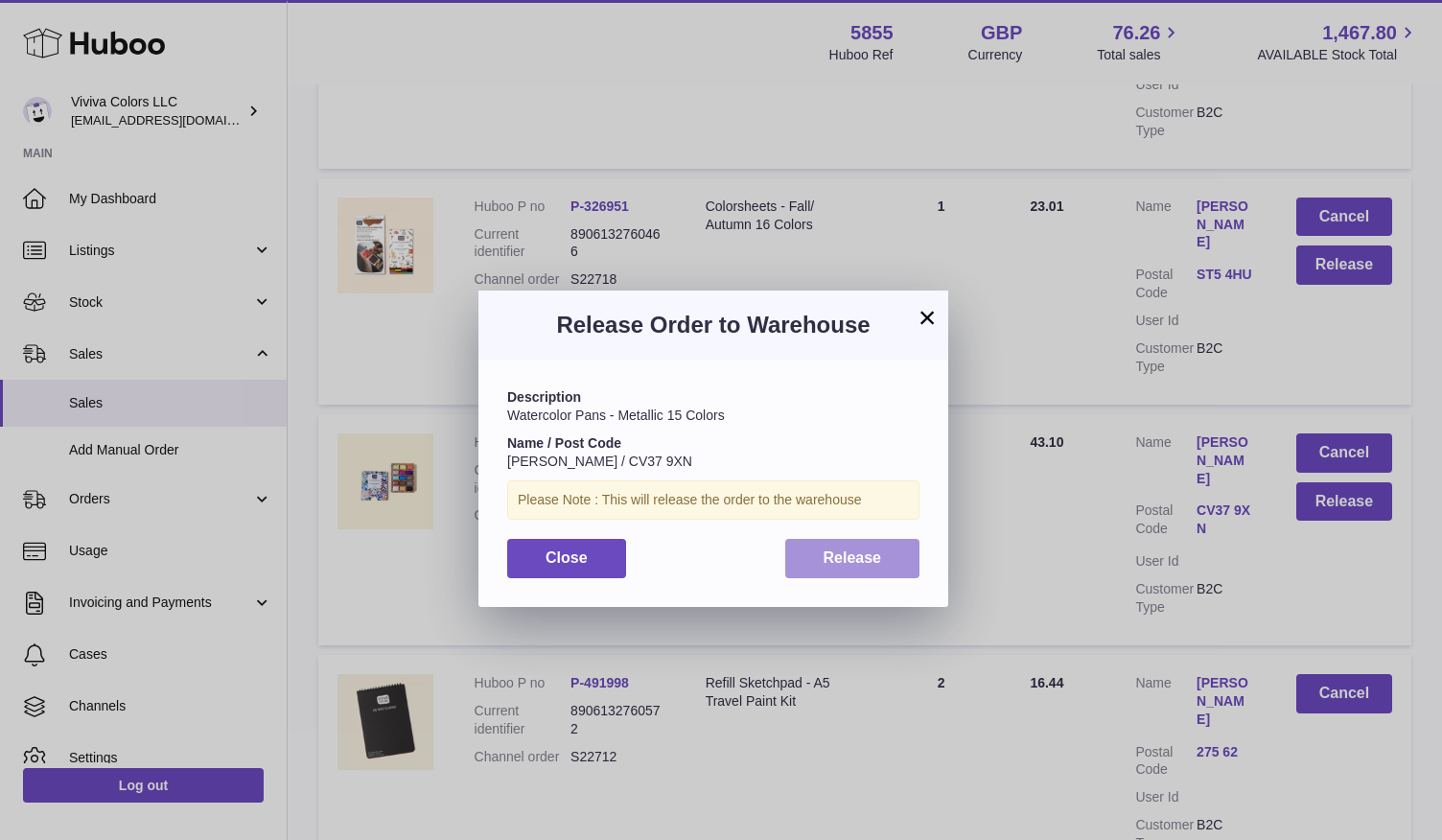
click at [846, 565] on span "Release" at bounding box center [852, 557] width 58 height 16
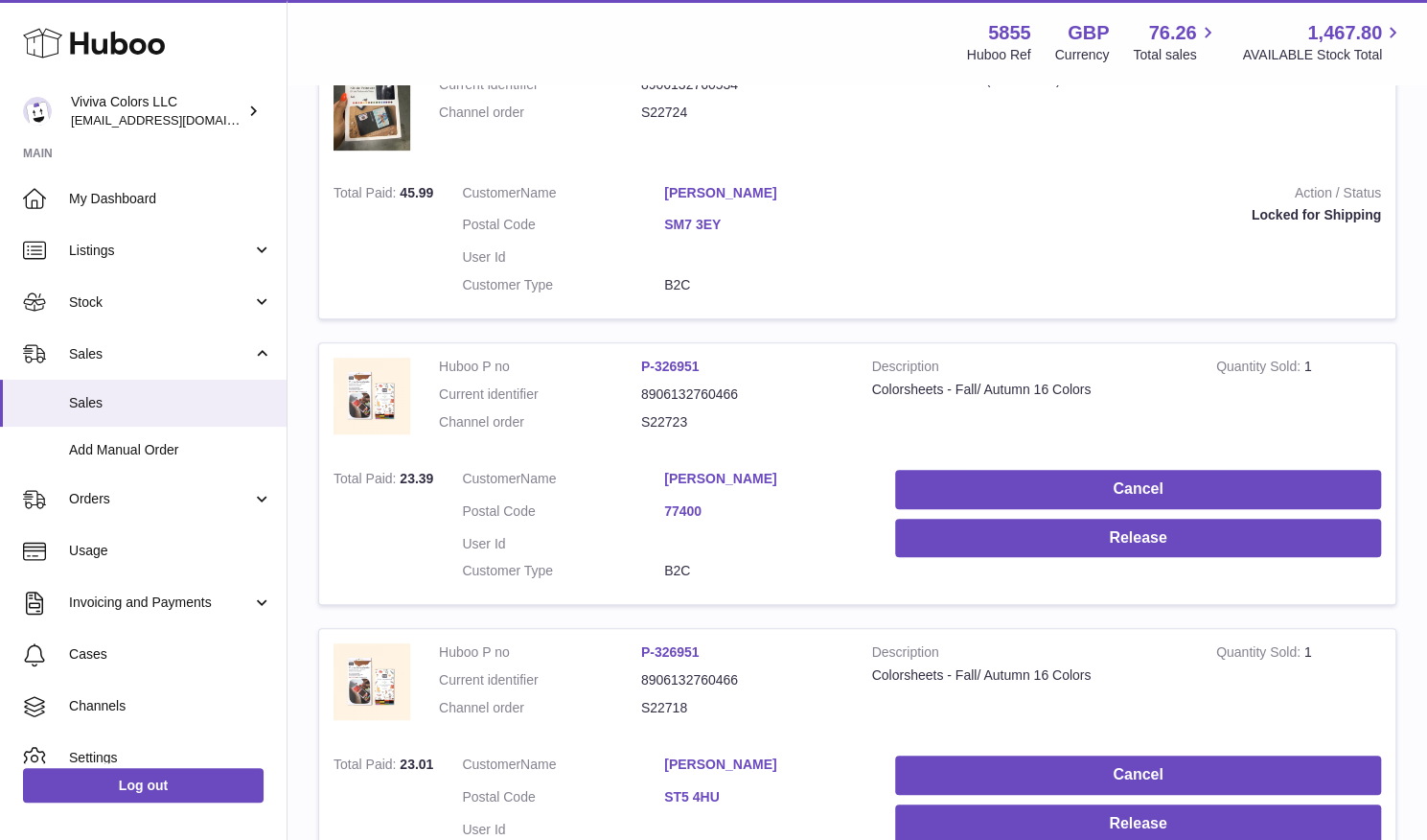
scroll to position [418, 0]
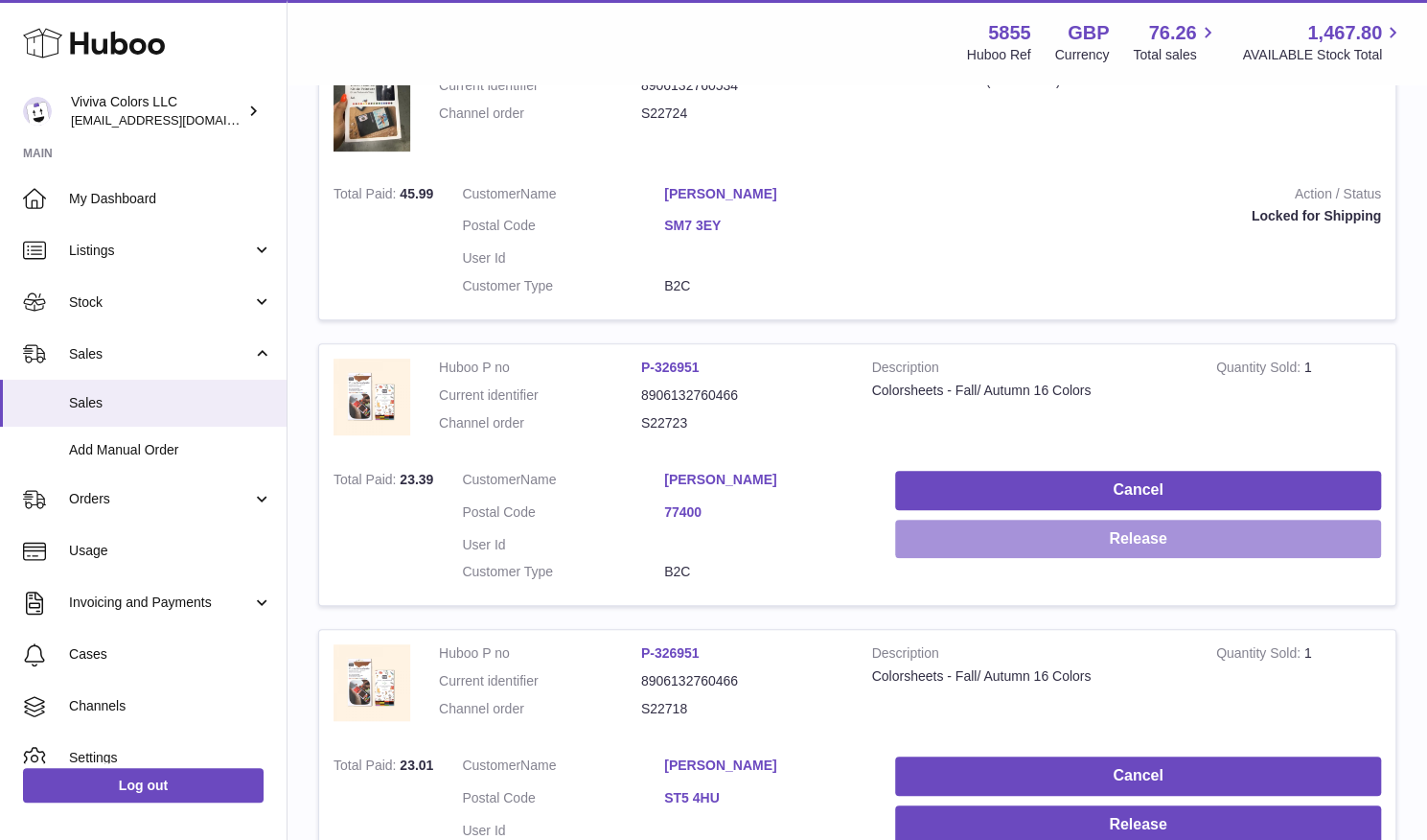
click at [1329, 519] on button "Release" at bounding box center [1138, 539] width 486 height 40
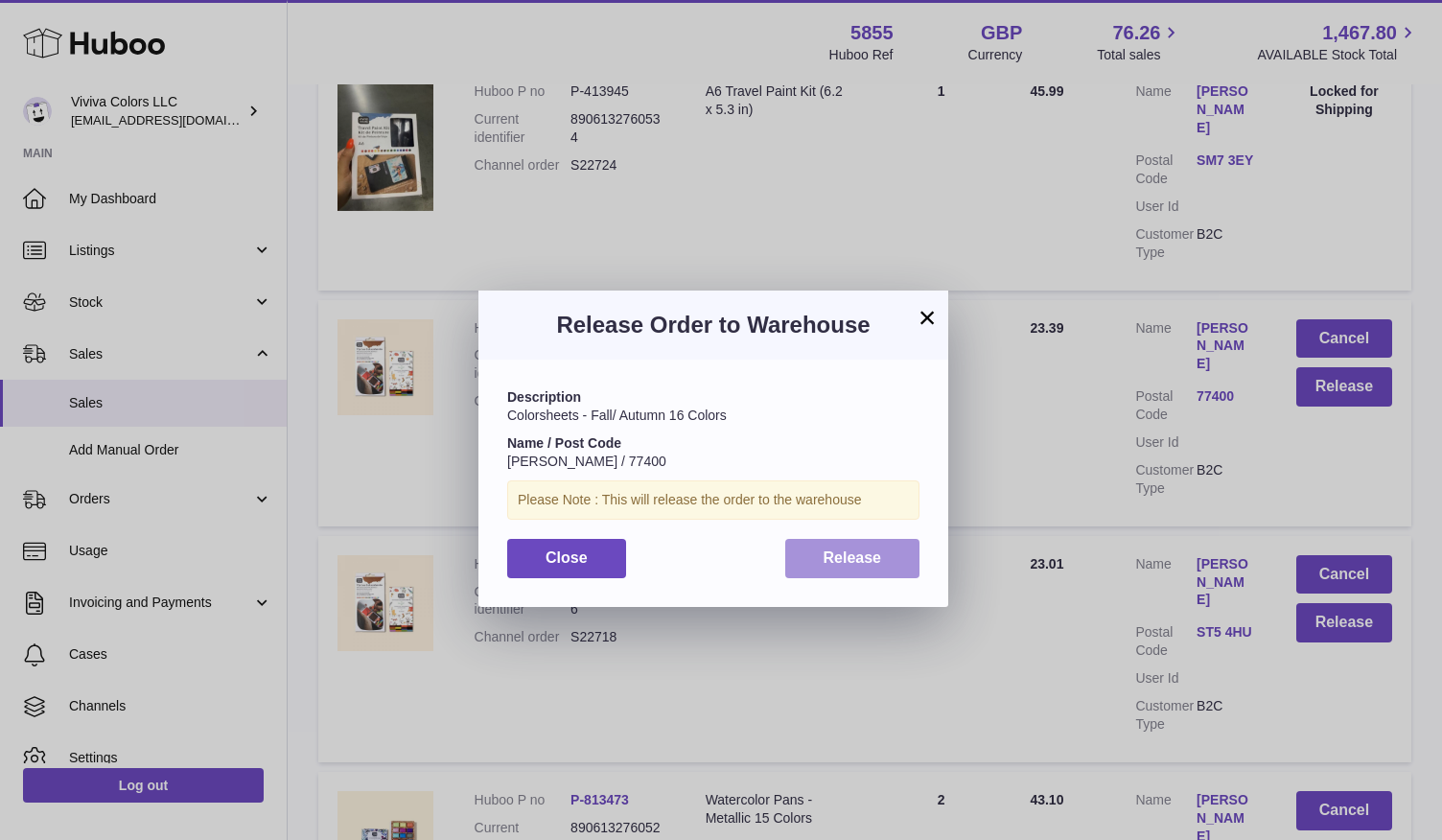
click at [829, 555] on span "Release" at bounding box center [852, 557] width 58 height 16
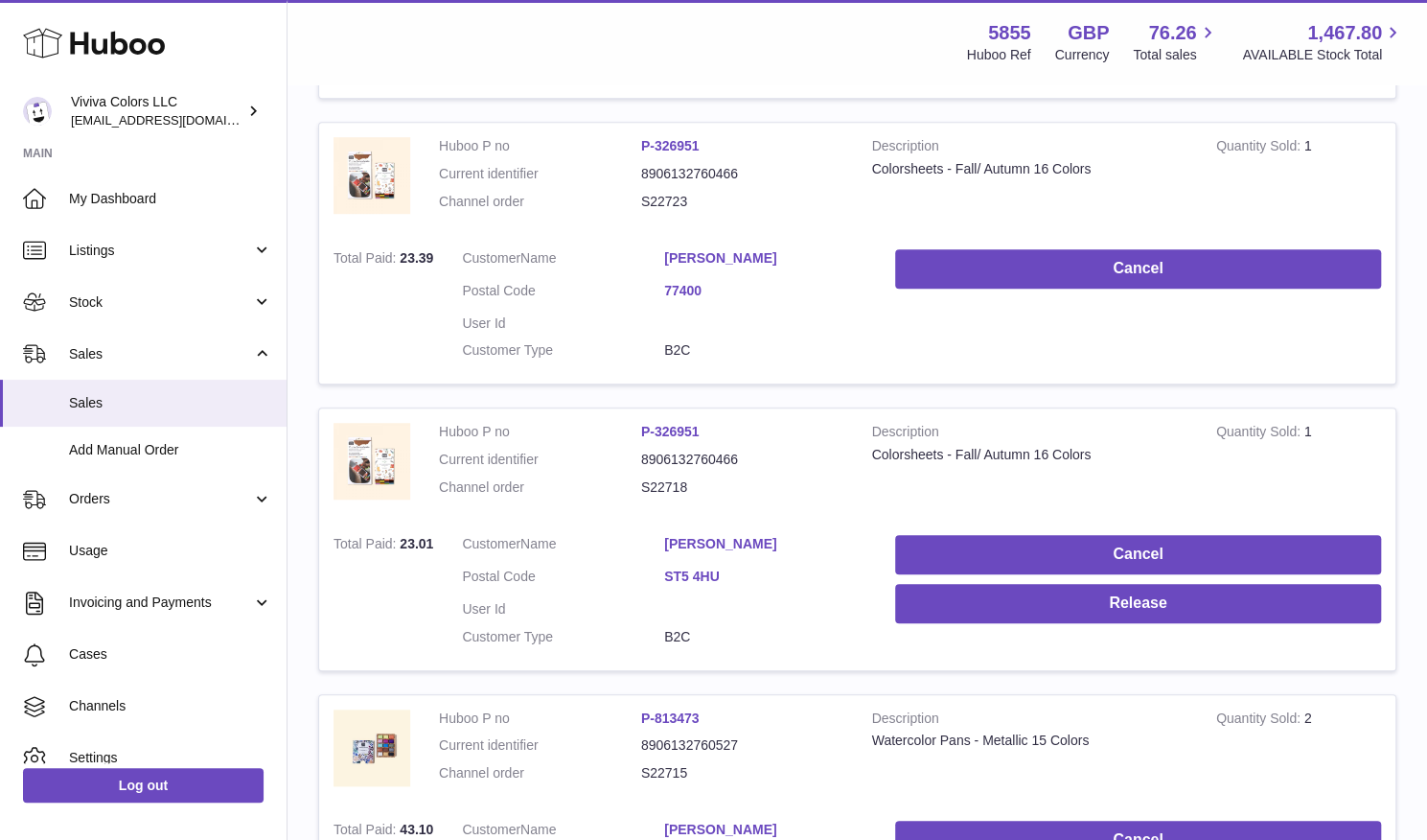
scroll to position [604, 0]
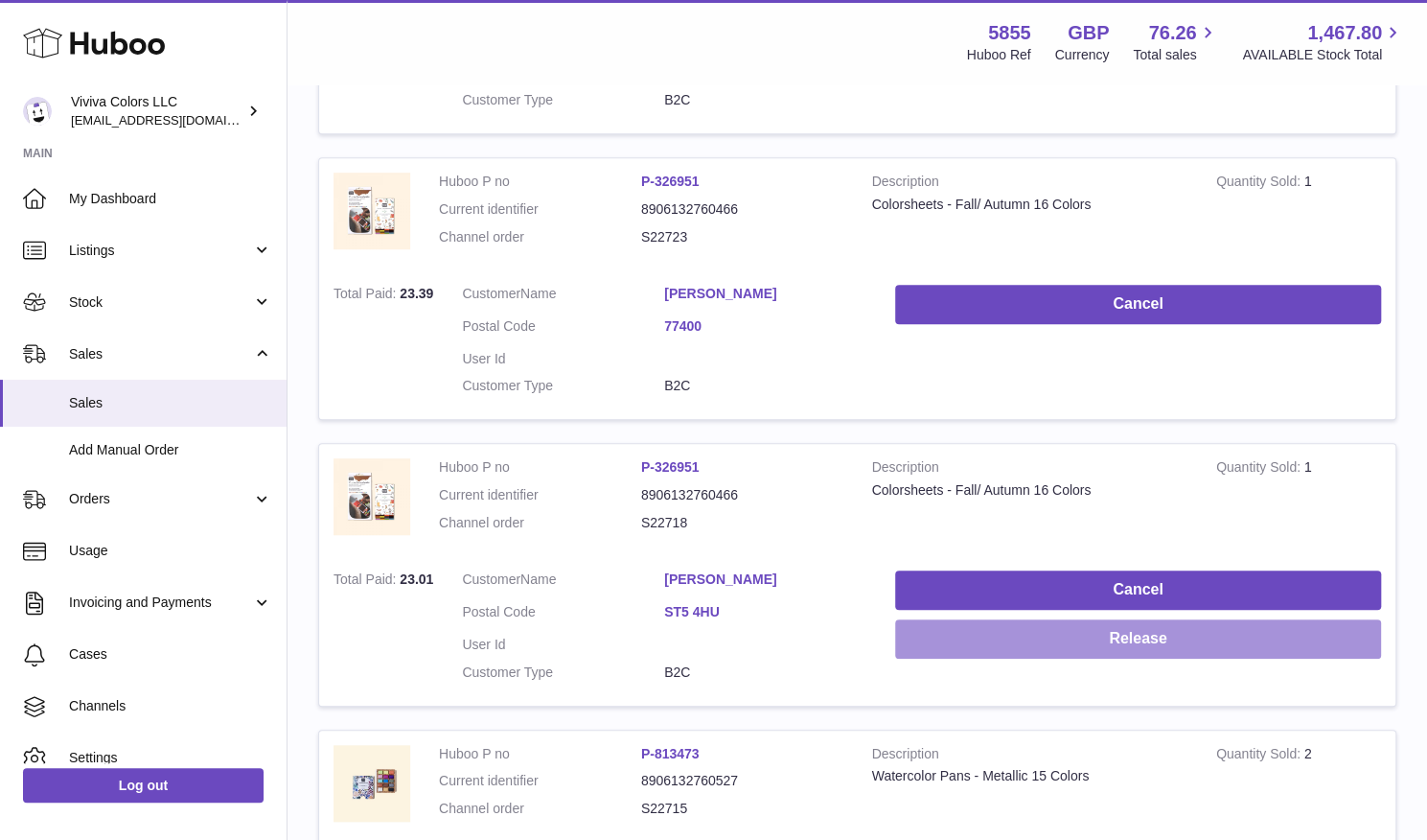
click at [1317, 619] on button "Release" at bounding box center [1138, 639] width 486 height 40
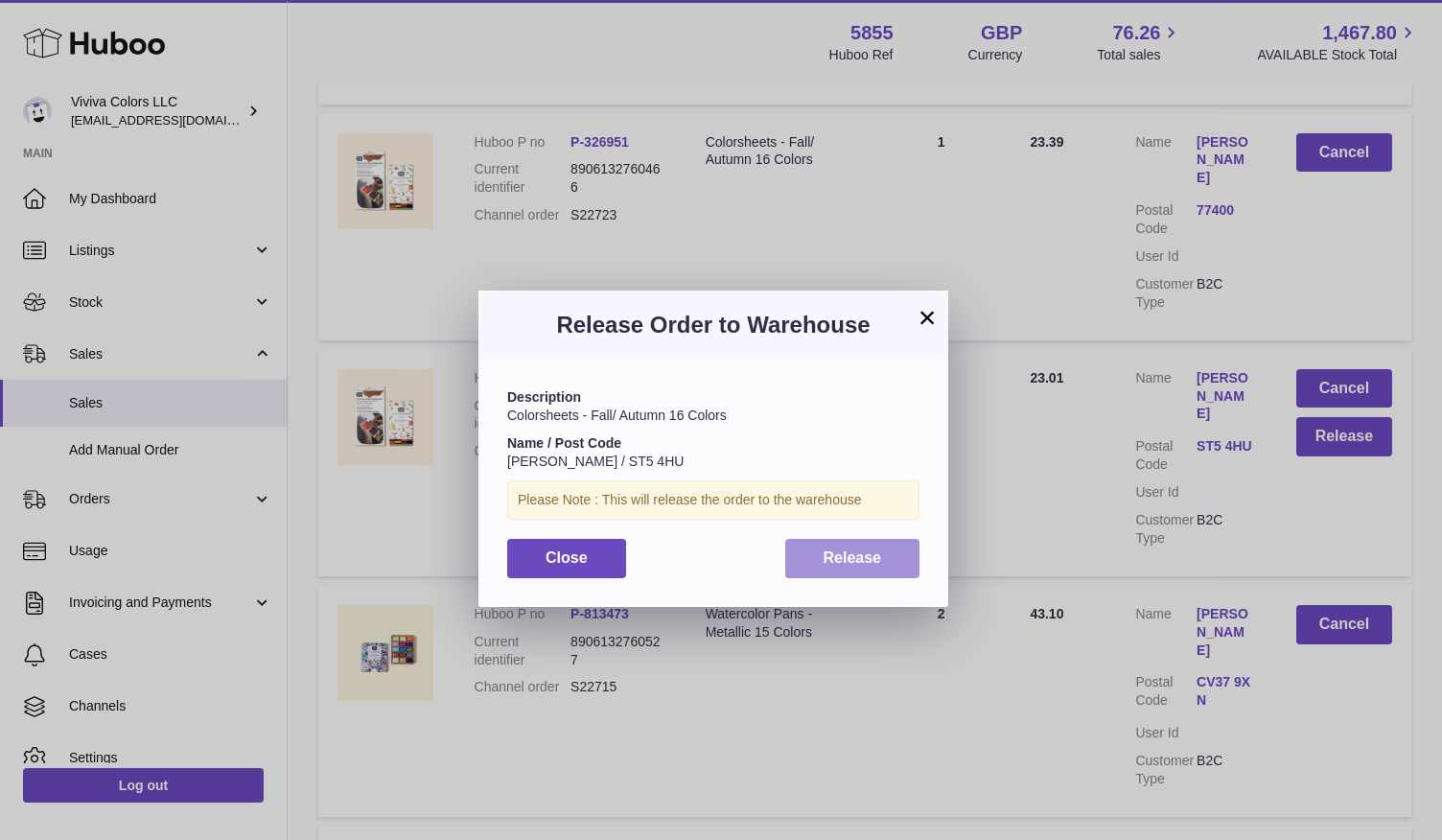
click at [824, 553] on span "Release" at bounding box center [852, 557] width 58 height 16
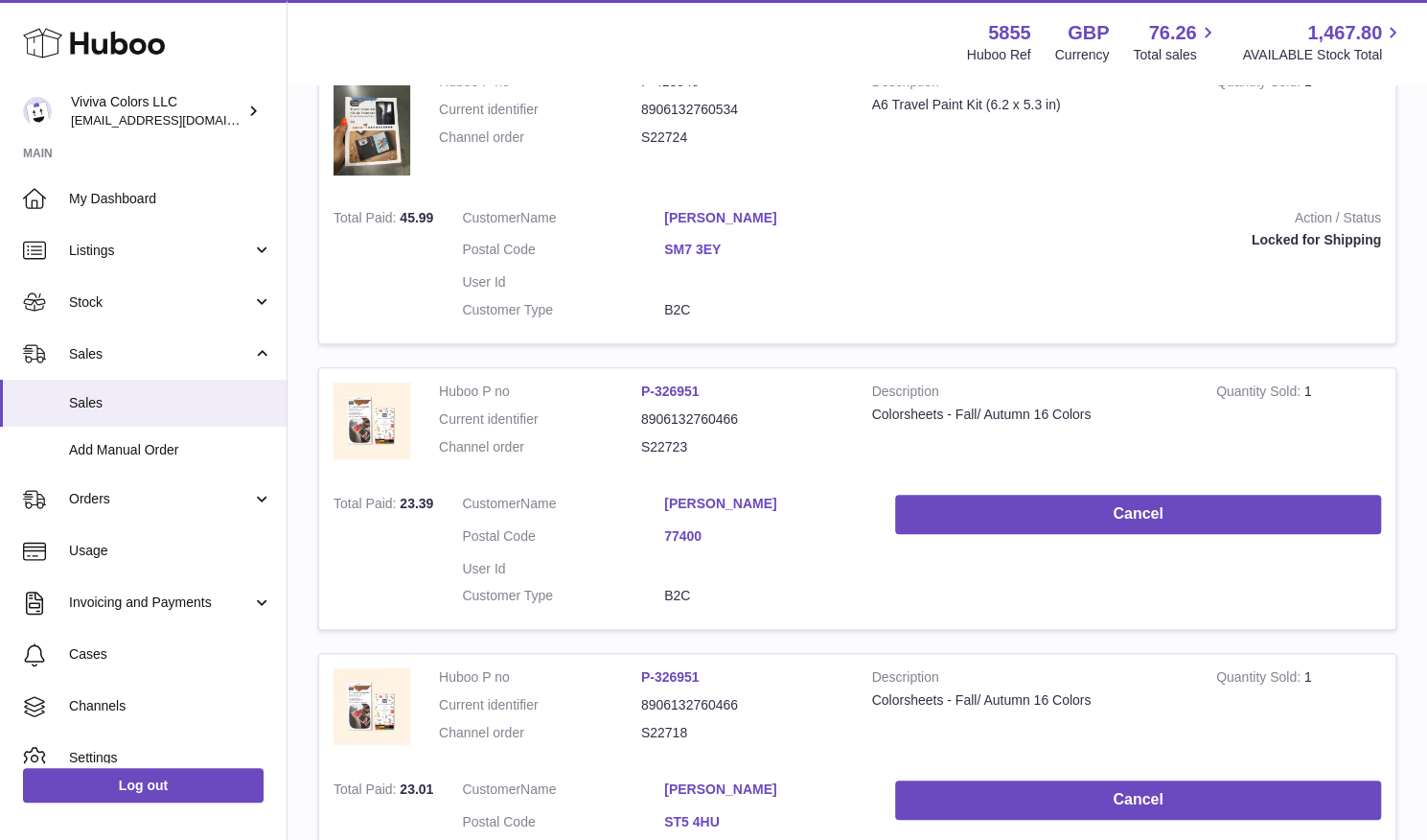
scroll to position [0, 0]
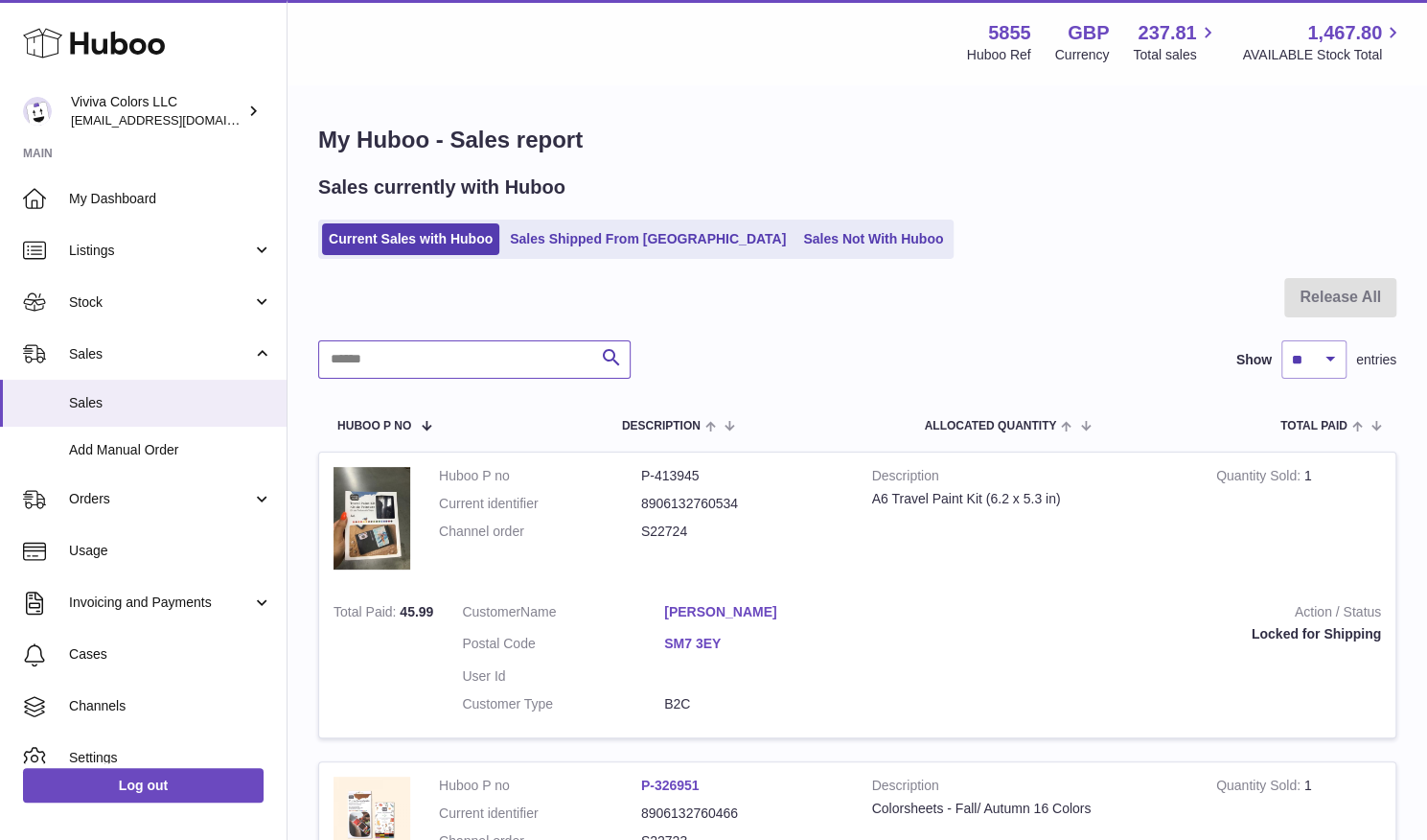
click at [448, 348] on input "text" at bounding box center [475, 359] width 313 height 39
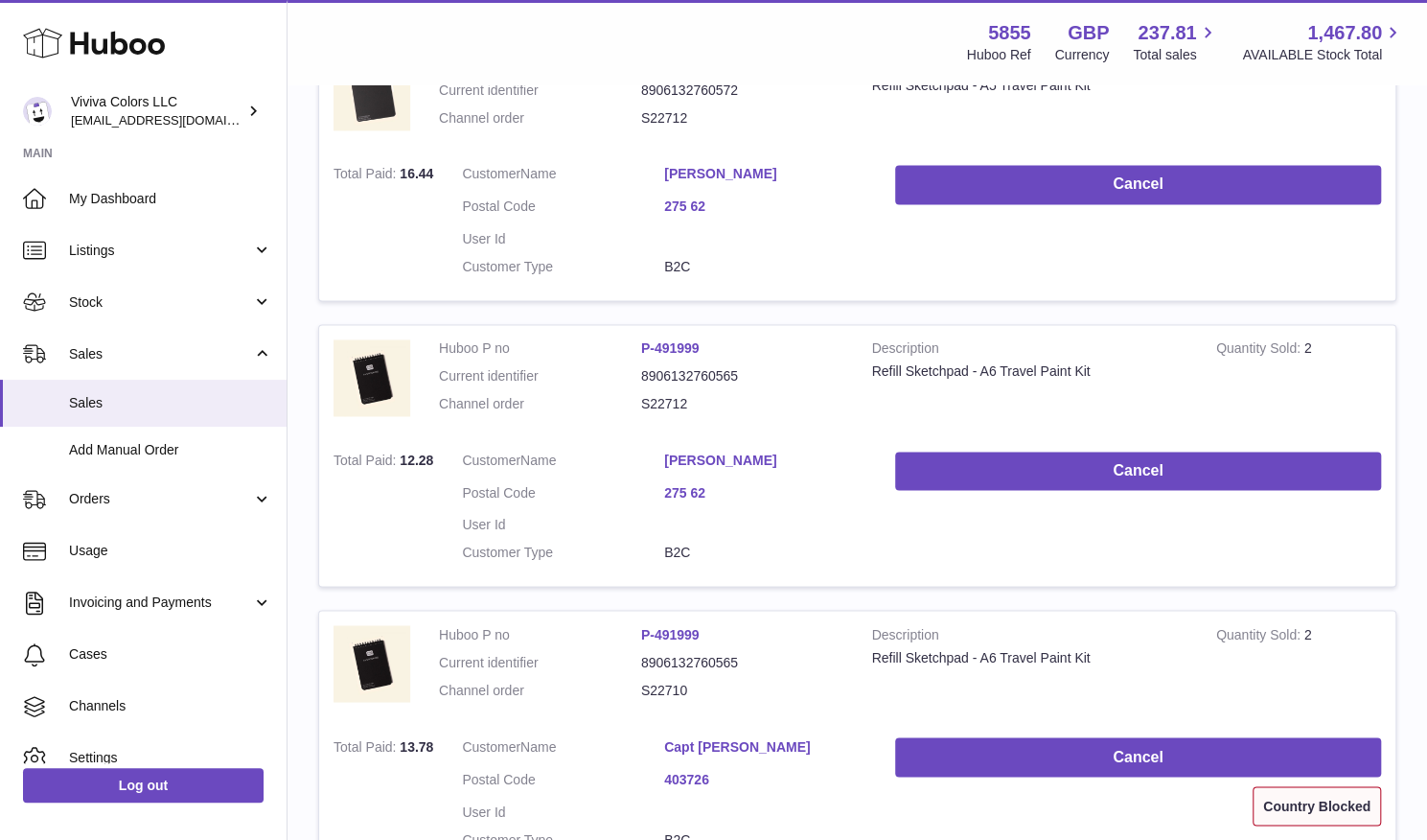
scroll to position [2005, 0]
